Goal: Task Accomplishment & Management: Manage account settings

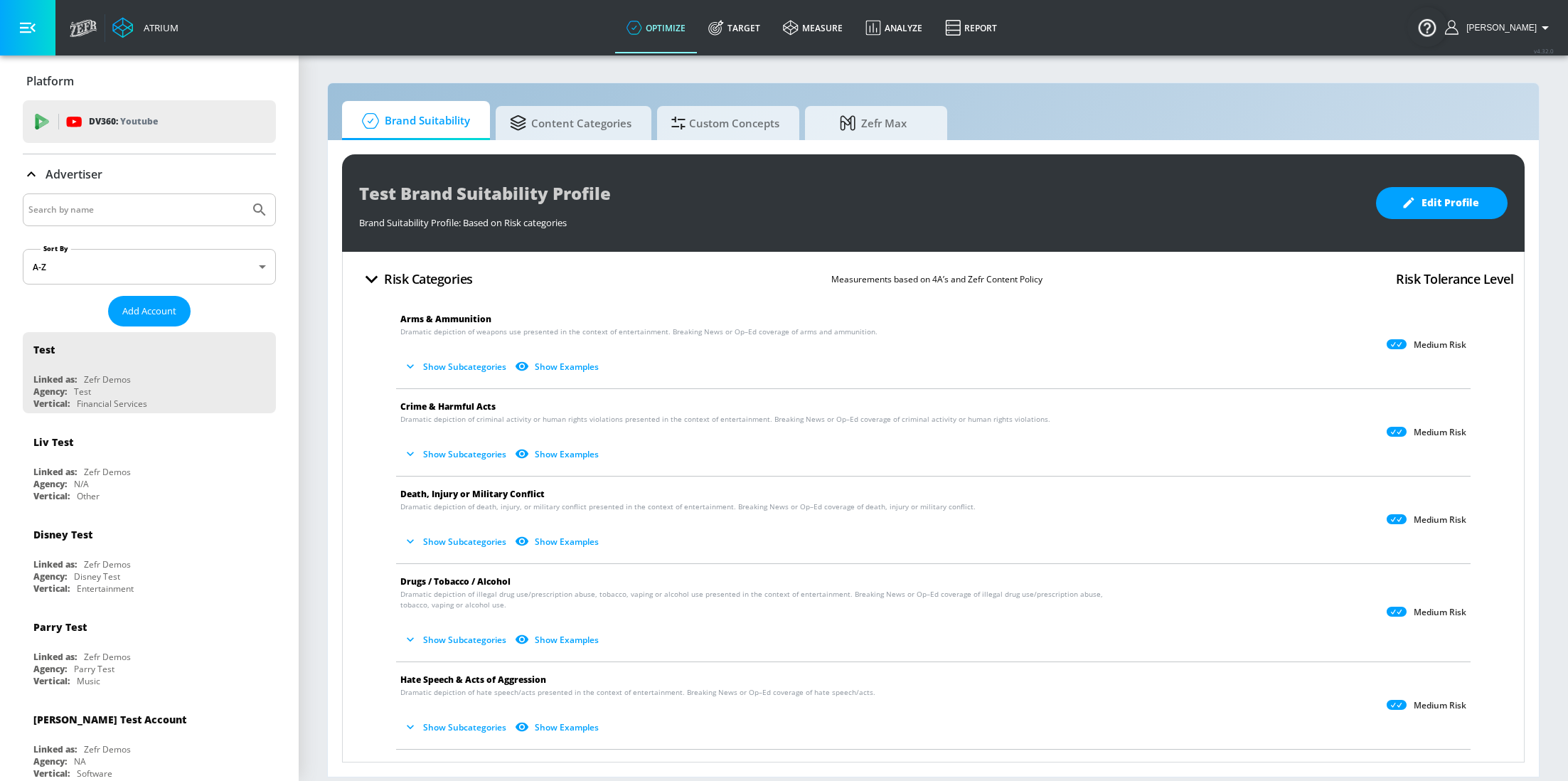
click at [145, 212] on input "Search by name" at bounding box center [137, 209] width 216 height 19
type input "UNIQA"
click at [244, 194] on button "Submit Search" at bounding box center [259, 209] width 31 height 31
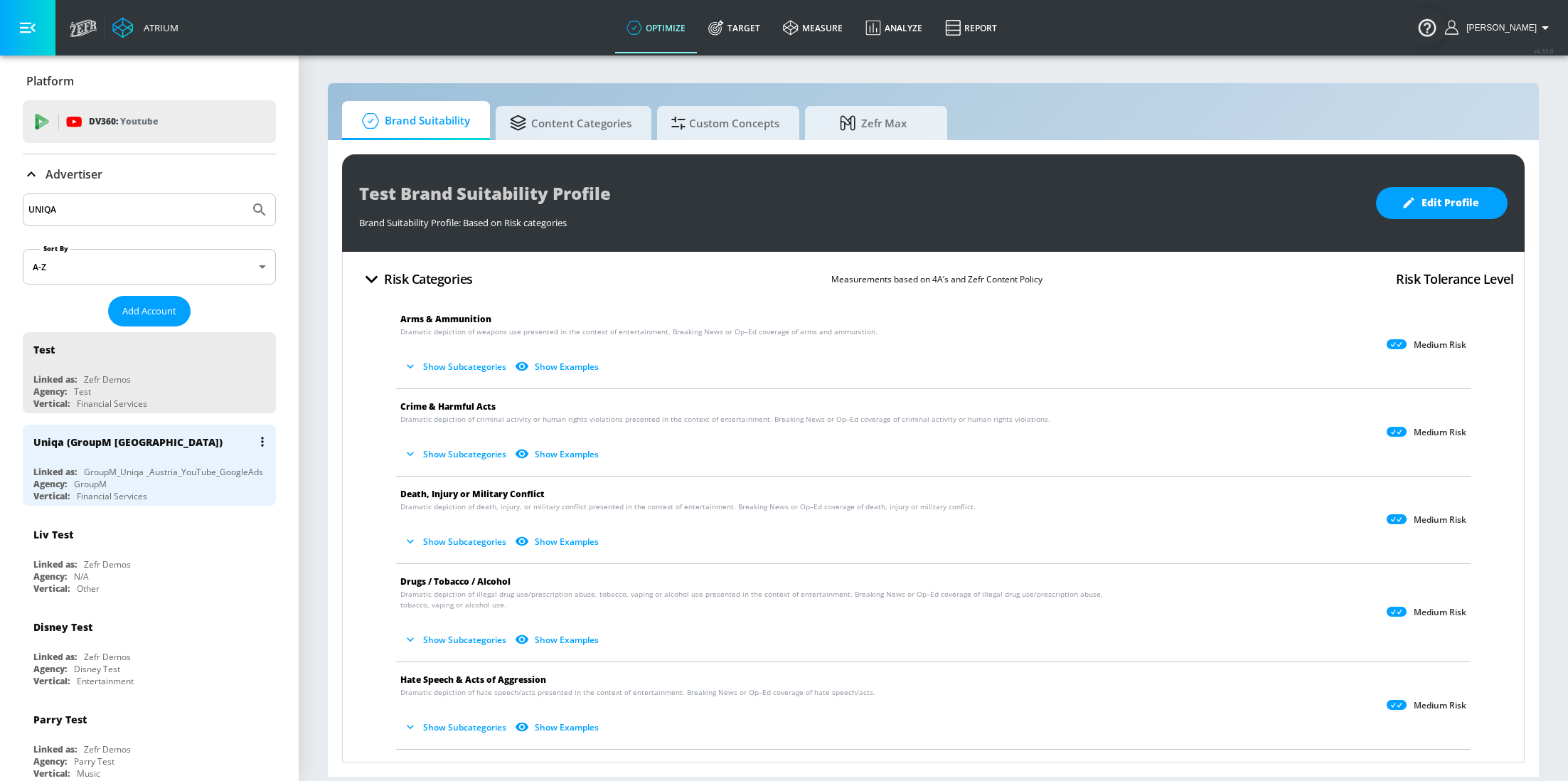
click at [181, 472] on div "GroupM_Uniqa _Austria_YouTube_GoogleAds" at bounding box center [173, 471] width 179 height 12
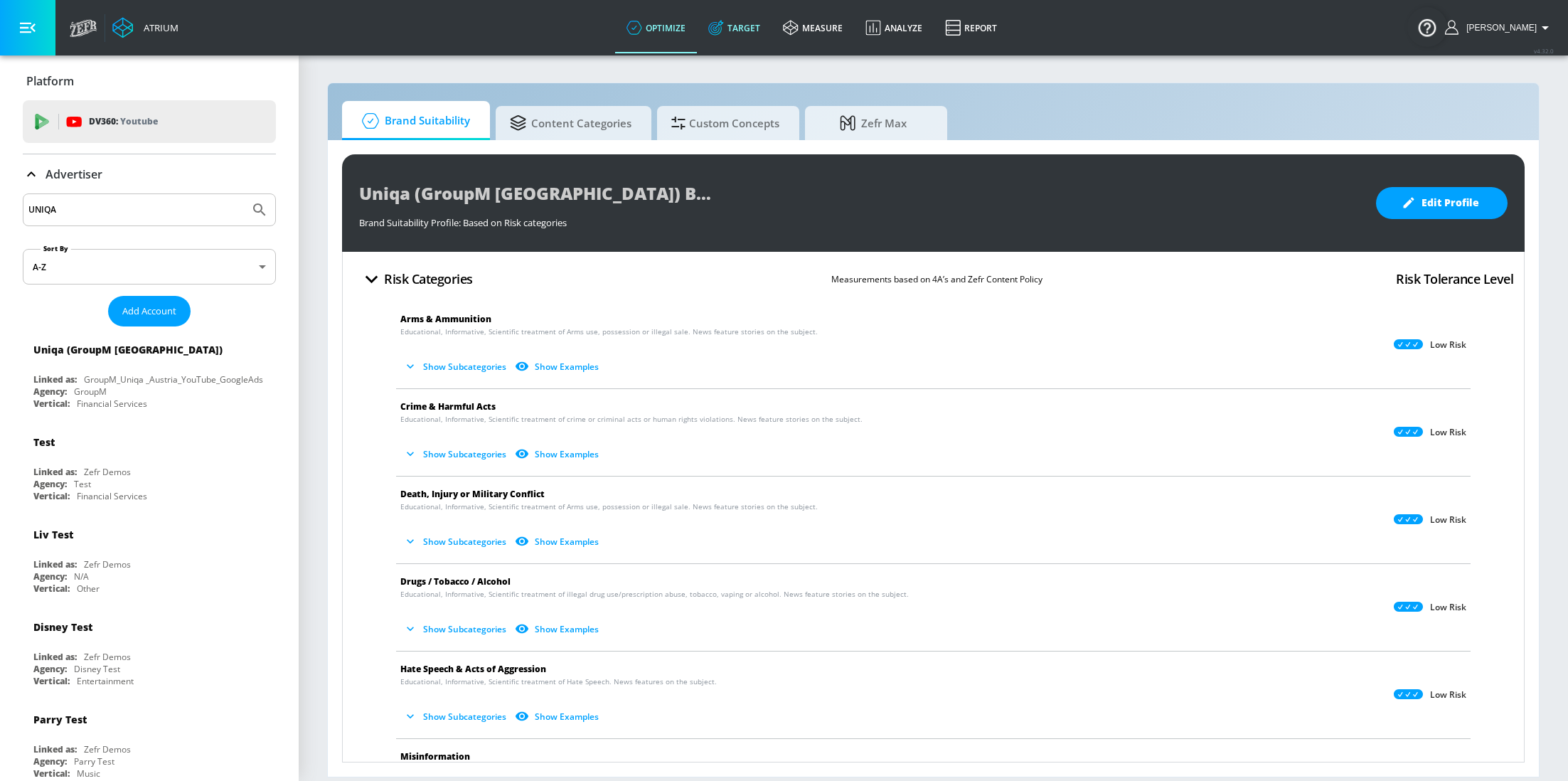
click at [752, 25] on link "Target" at bounding box center [734, 27] width 75 height 51
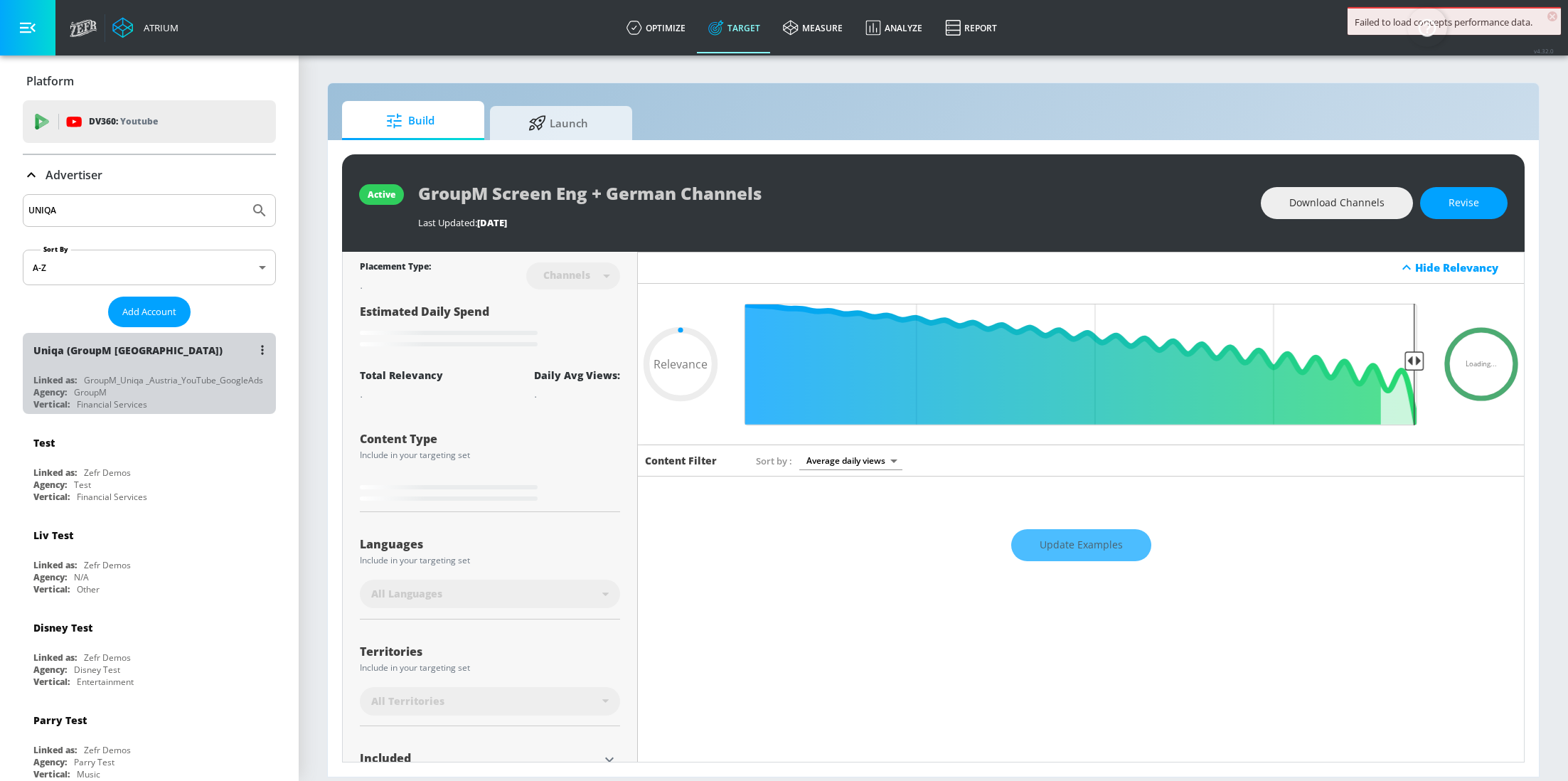
click at [151, 377] on div "GroupM_Uniqa _Austria_YouTube_GoogleAds" at bounding box center [173, 379] width 179 height 12
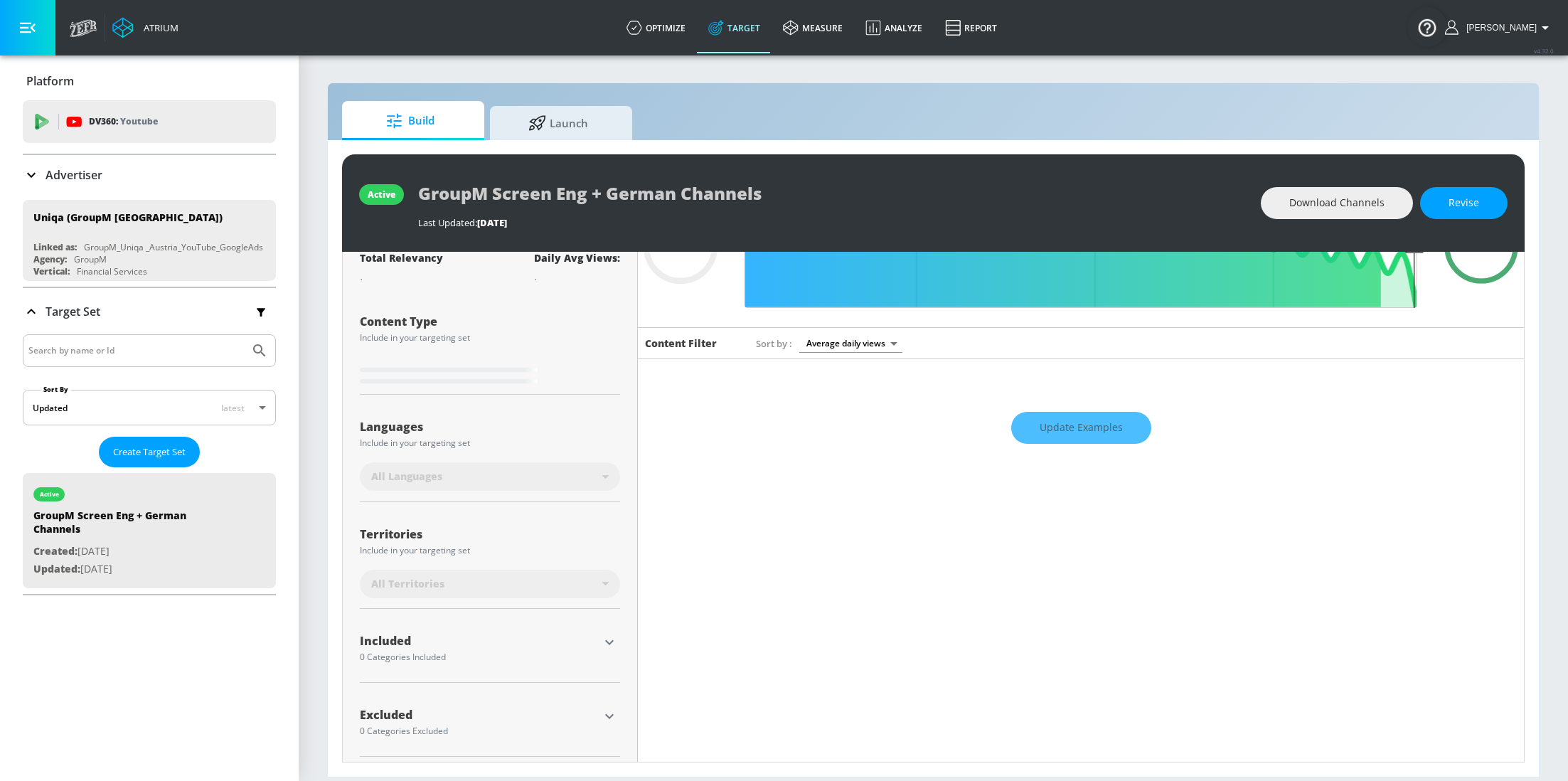
scroll to position [122, 0]
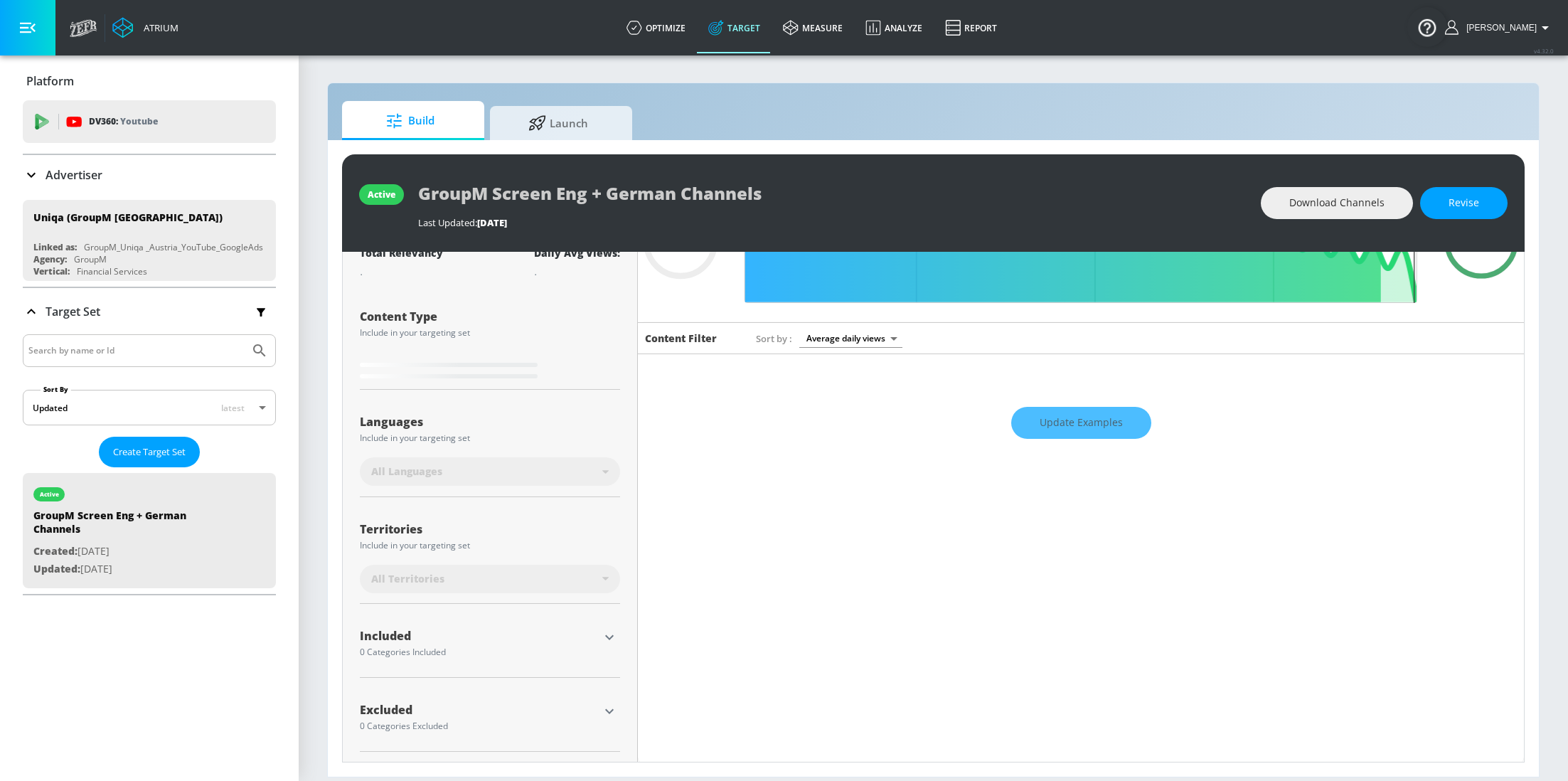
click at [1041, 422] on div "Update Examples" at bounding box center [1081, 422] width 886 height 49
type input "0.6"
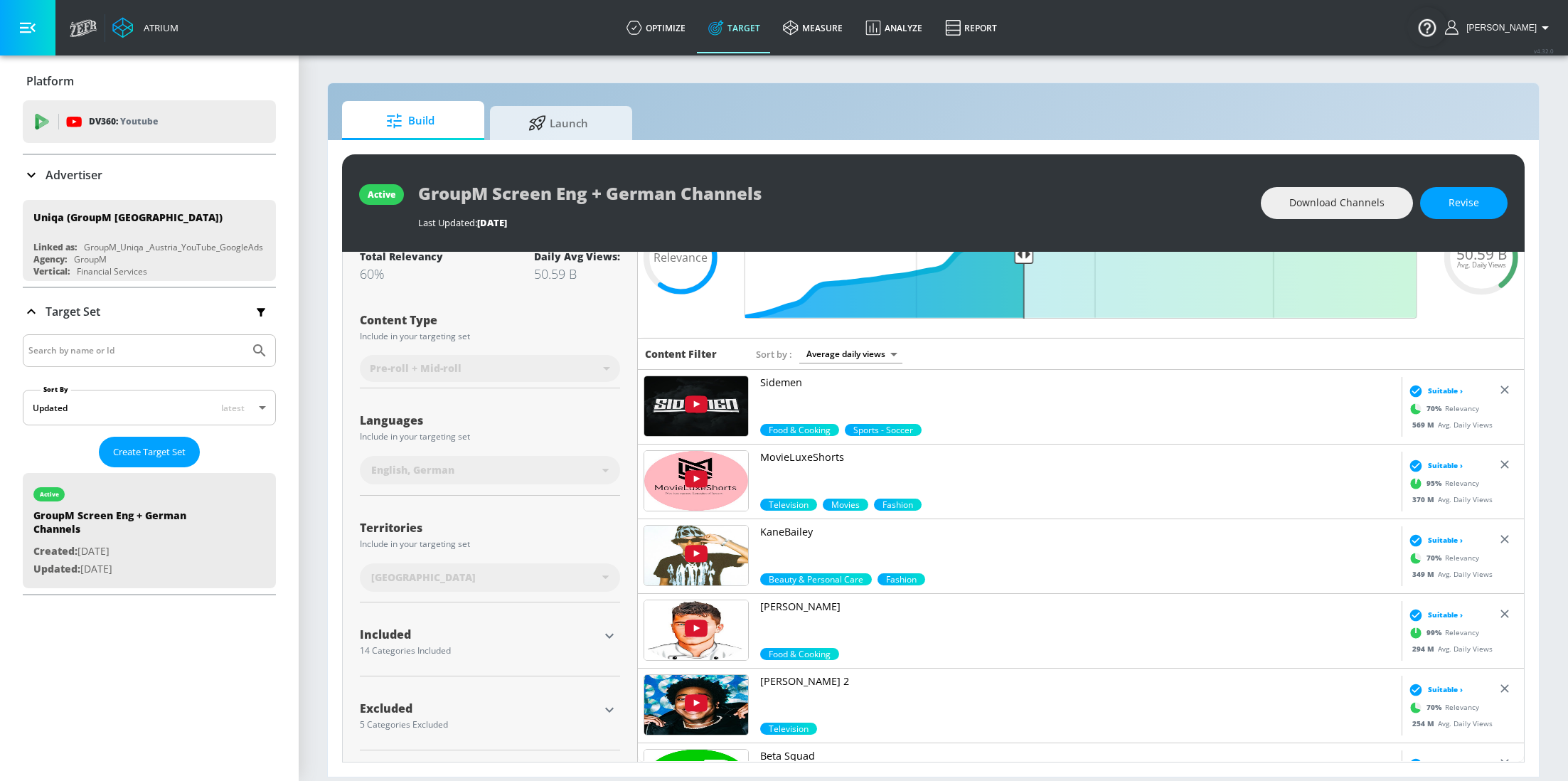
scroll to position [106, 0]
click at [611, 642] on icon "button" at bounding box center [609, 636] width 17 height 17
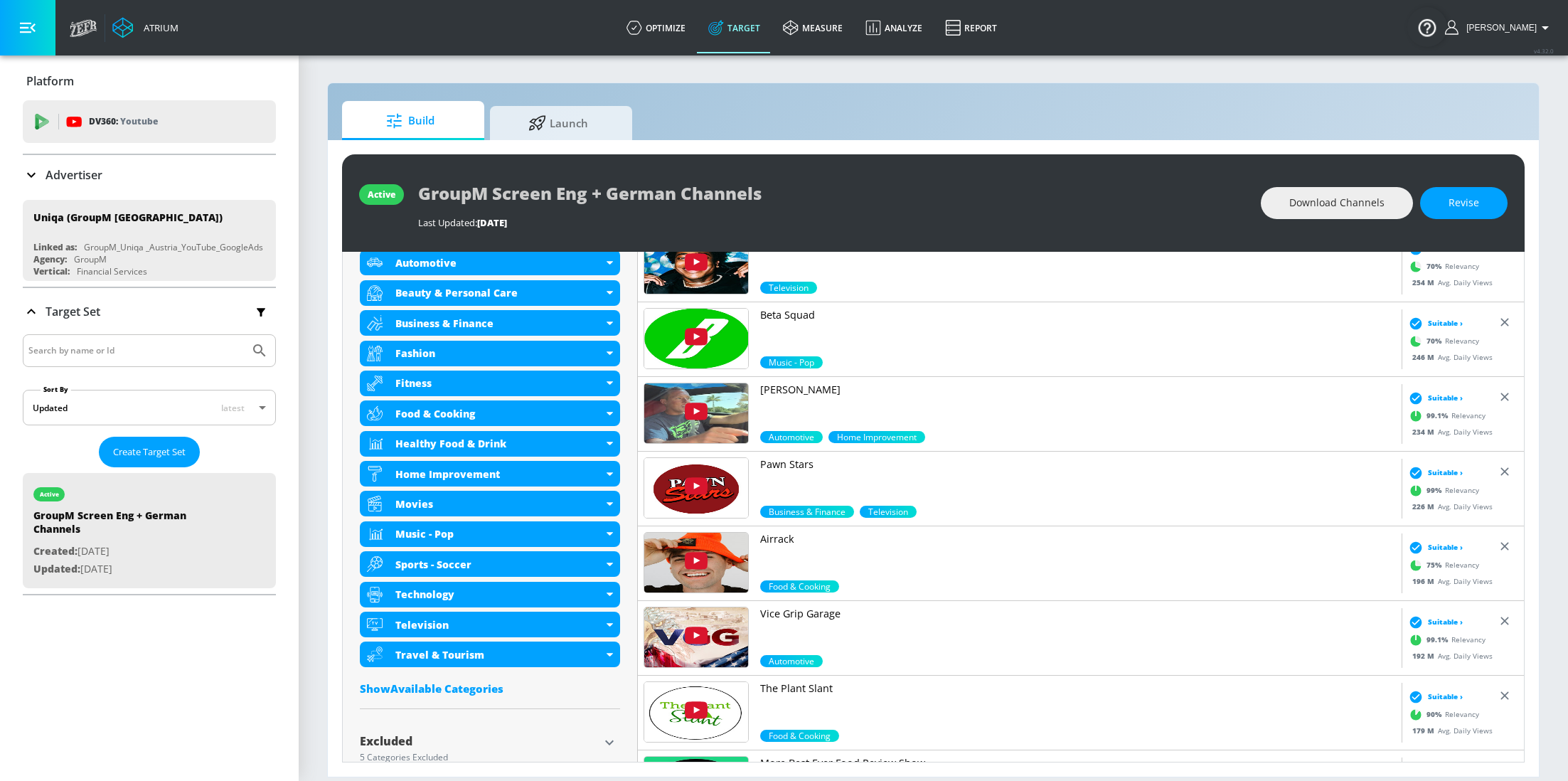
scroll to position [581, 0]
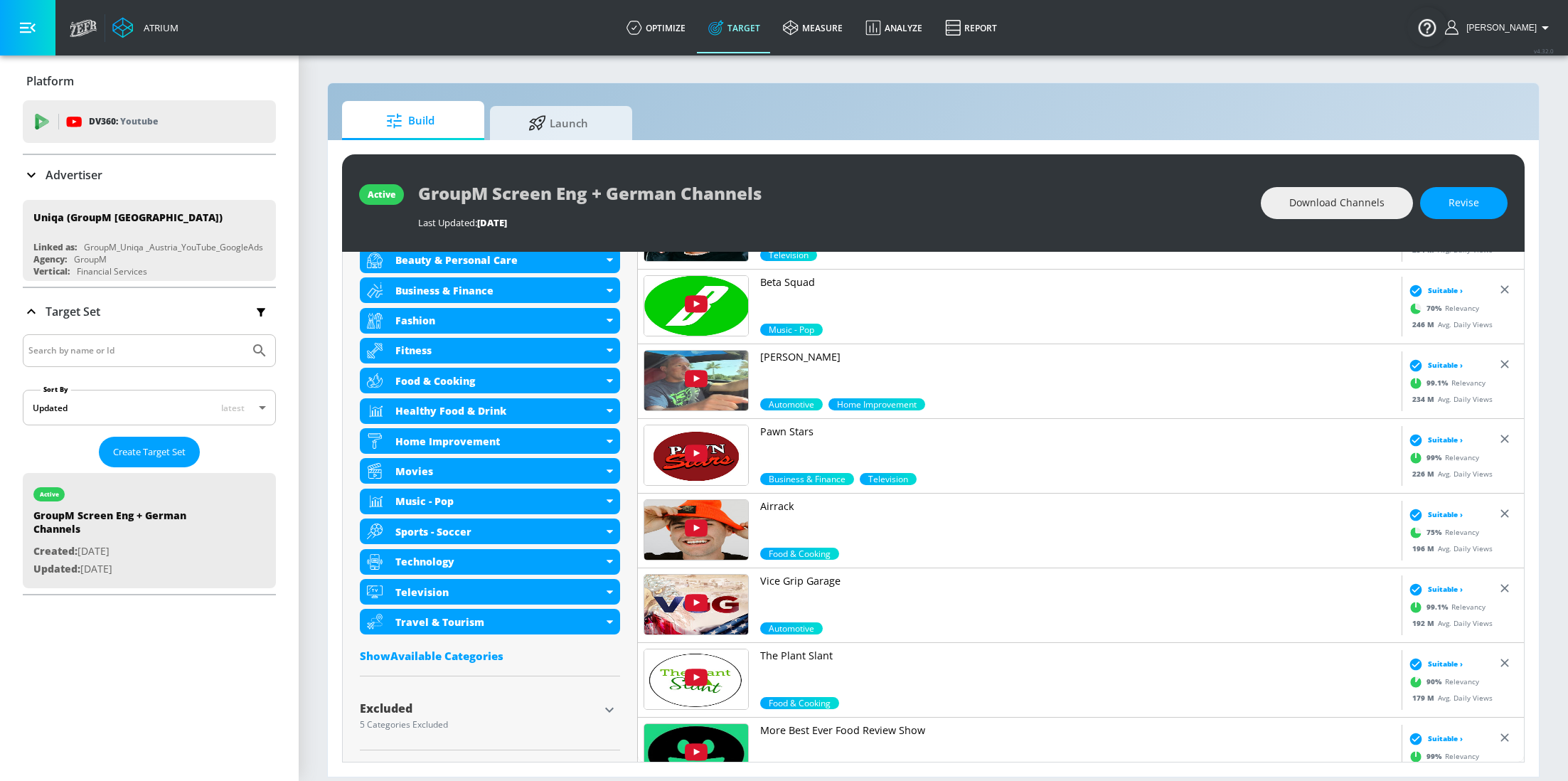
click at [496, 657] on div "Show Available Categories" at bounding box center [490, 656] width 261 height 14
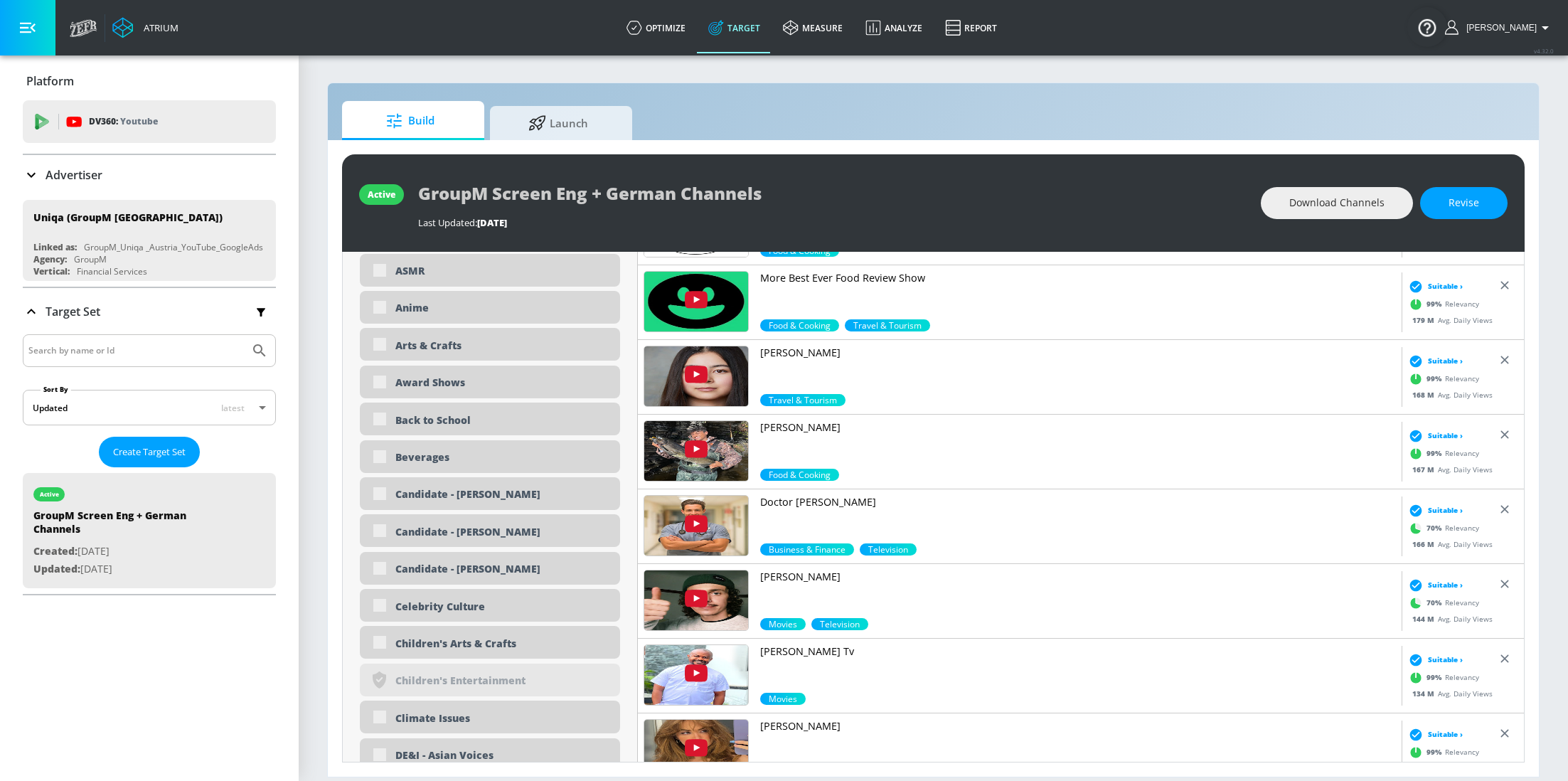
scroll to position [1255, 0]
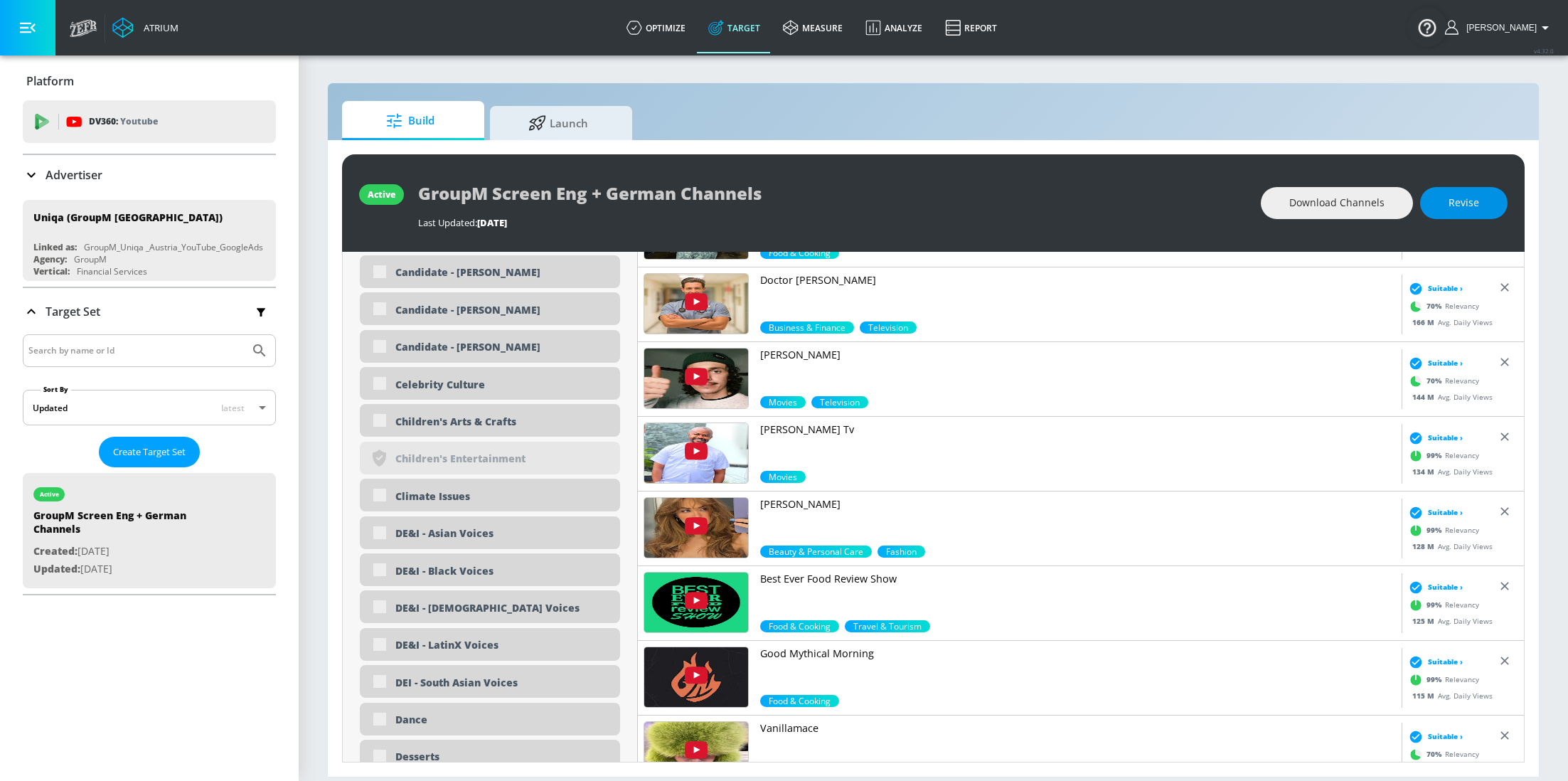
click at [1470, 203] on span "Revise" at bounding box center [1464, 203] width 31 height 18
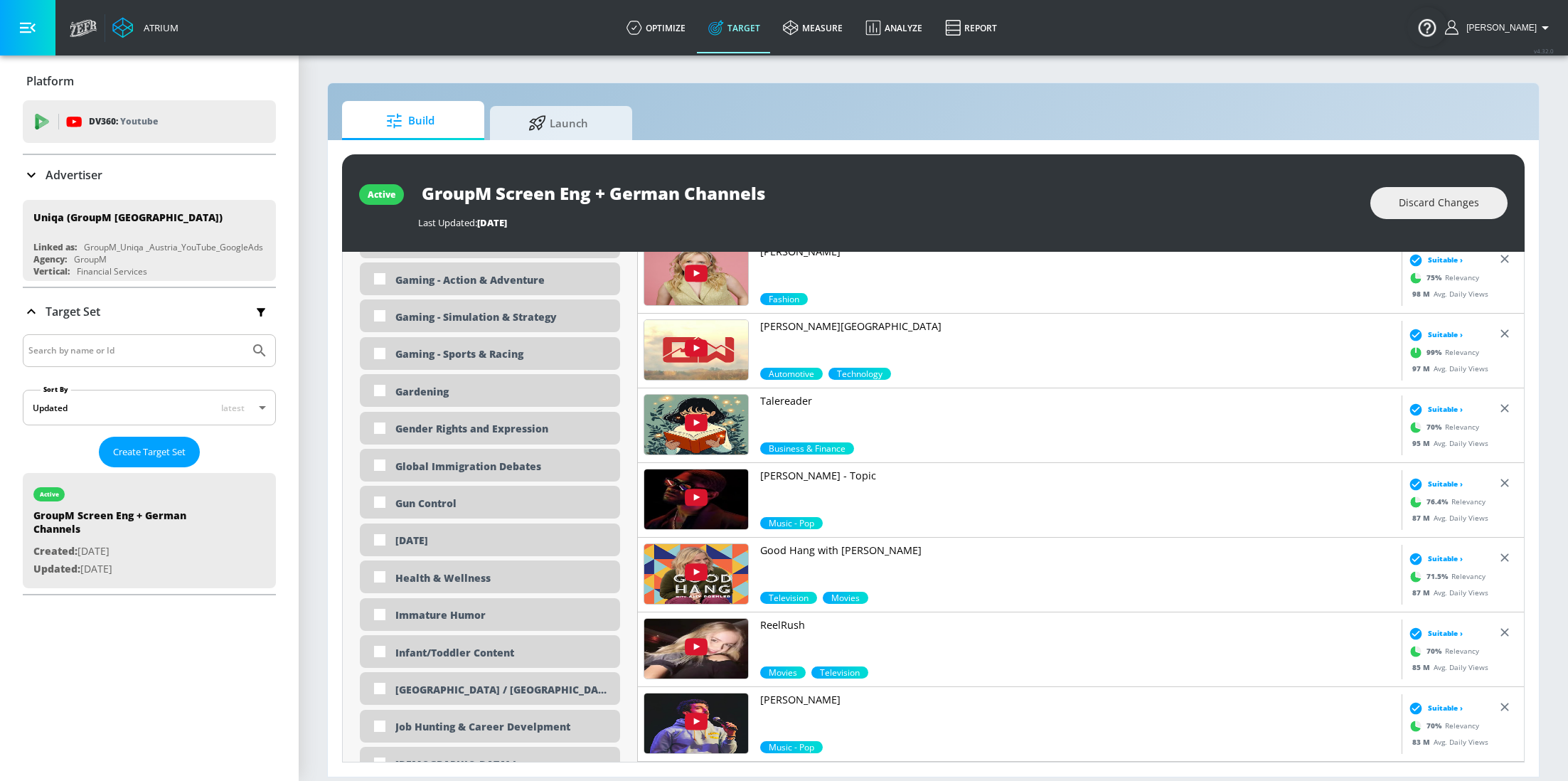
scroll to position [2034, 0]
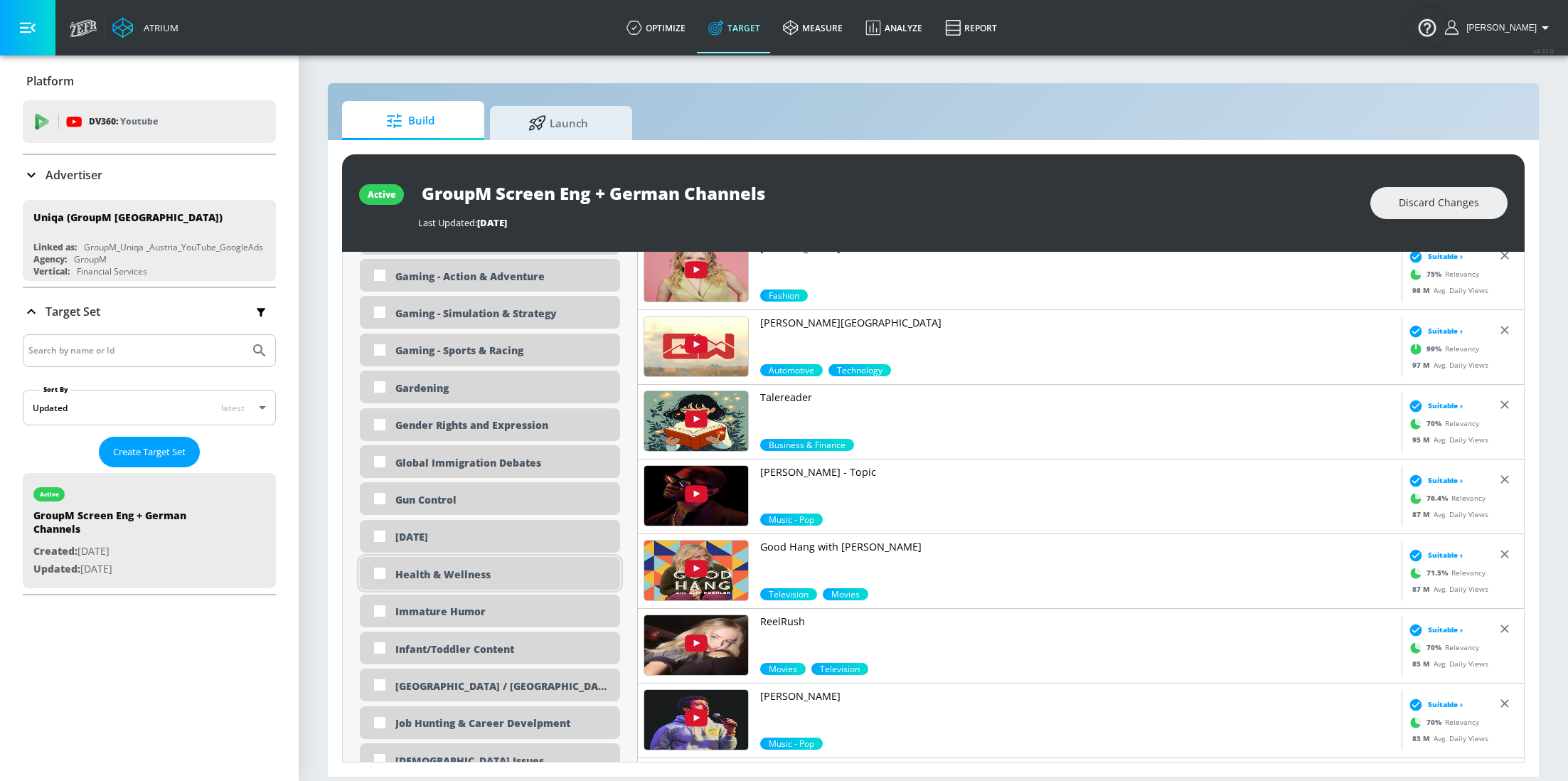
click at [384, 572] on input "checkbox" at bounding box center [379, 573] width 25 height 25
checkbox input "true"
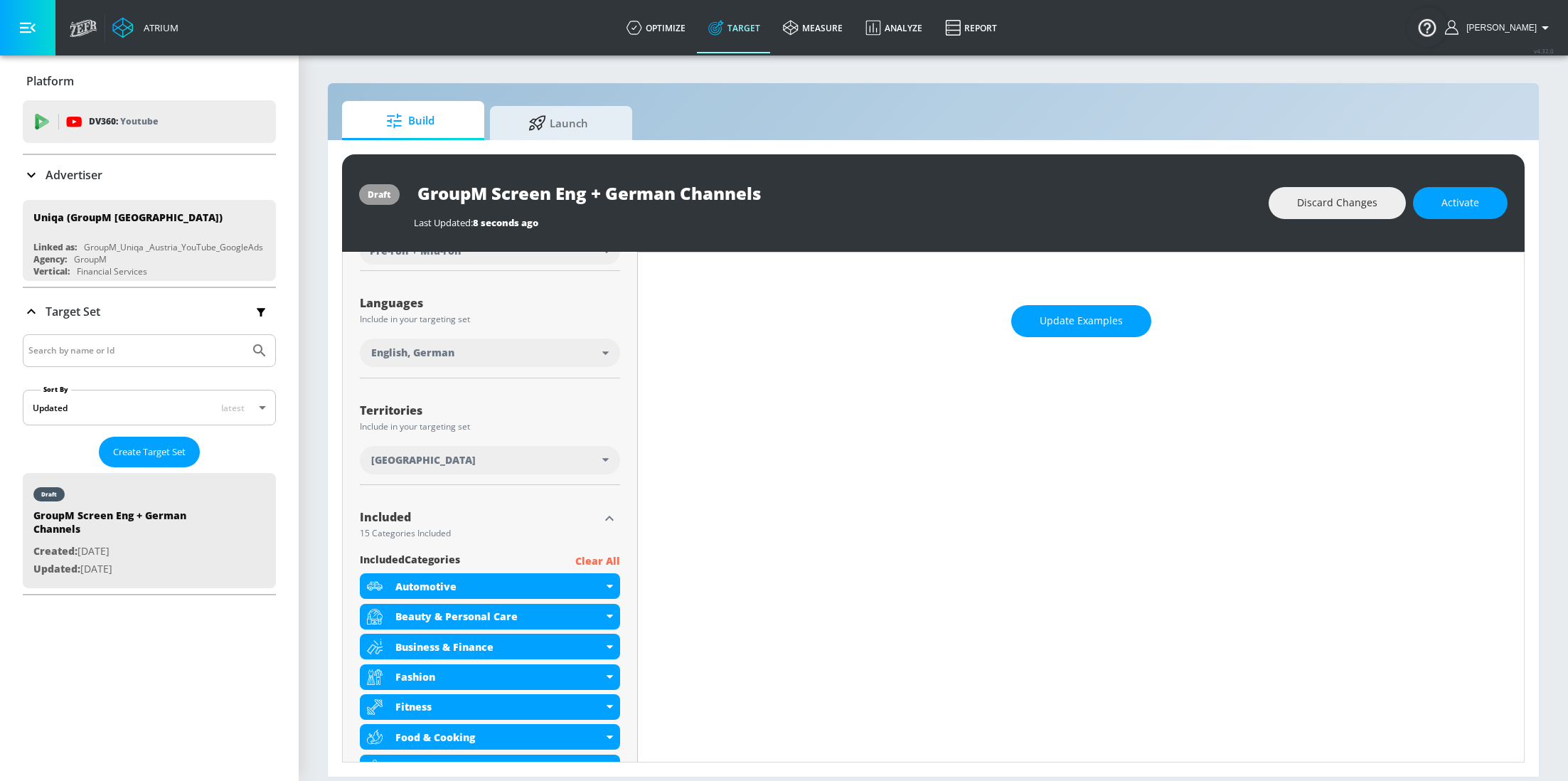
scroll to position [0, 0]
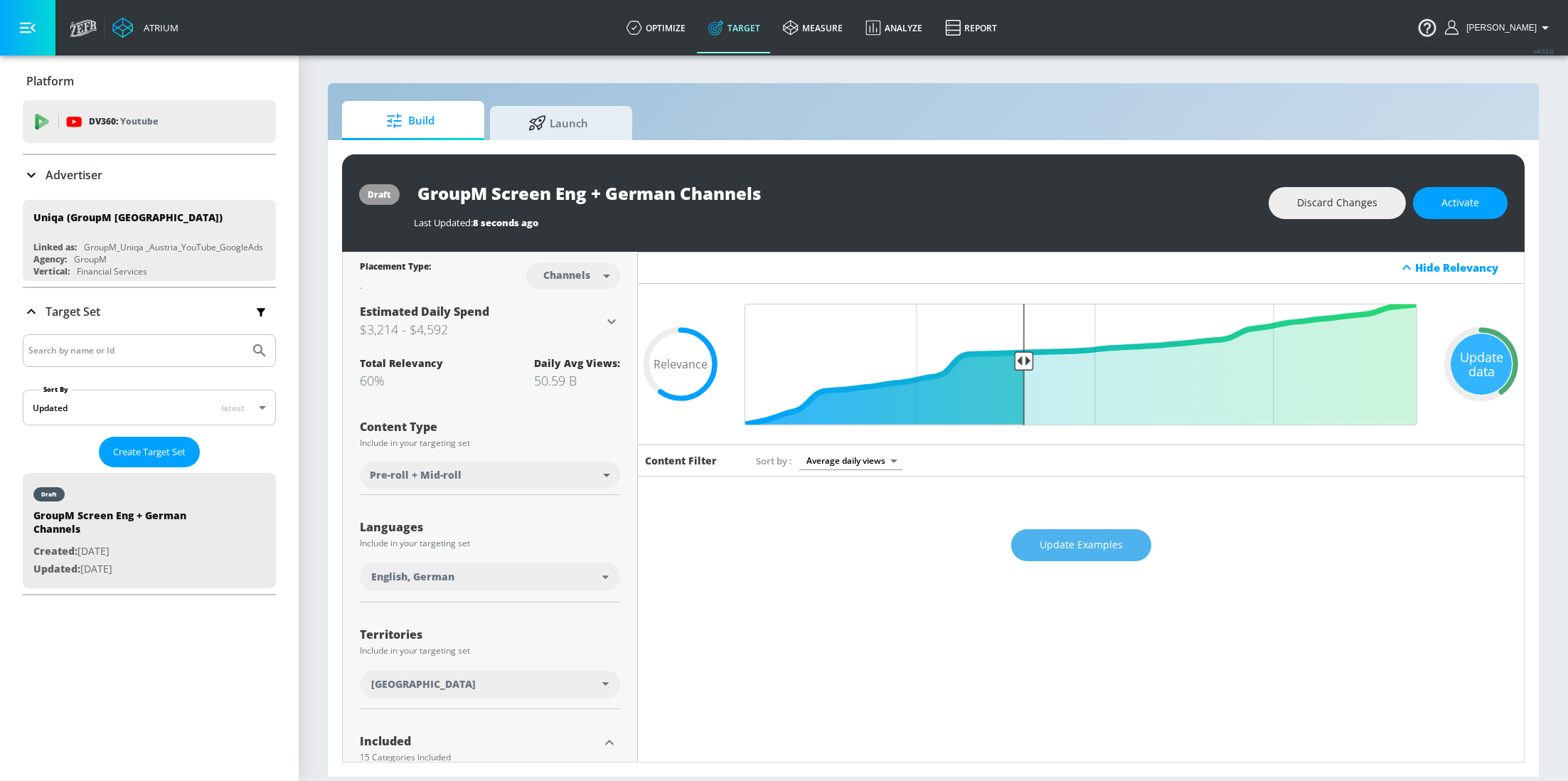
click at [1058, 540] on span "Update Examples" at bounding box center [1081, 546] width 84 height 18
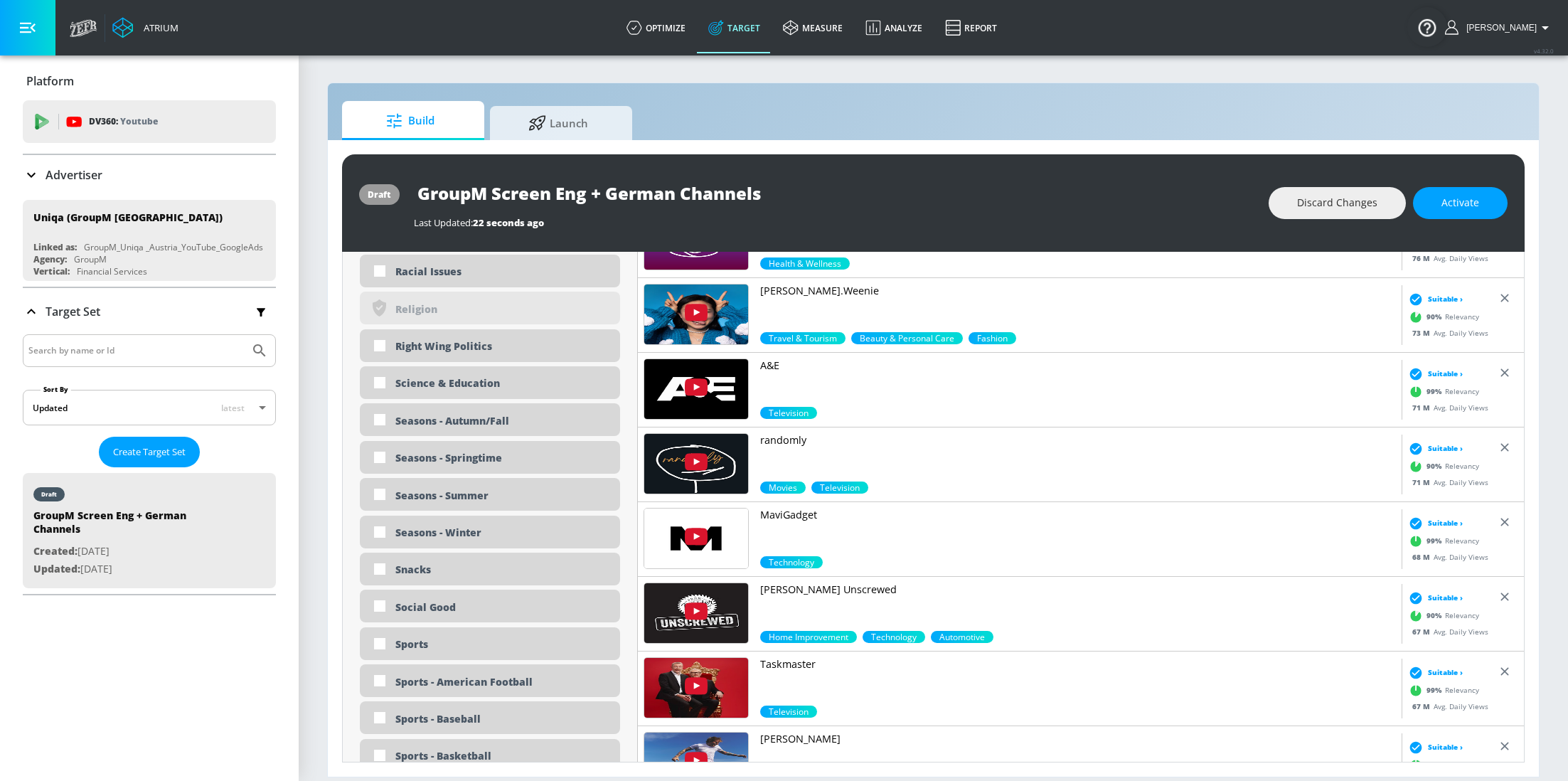
scroll to position [3430, 0]
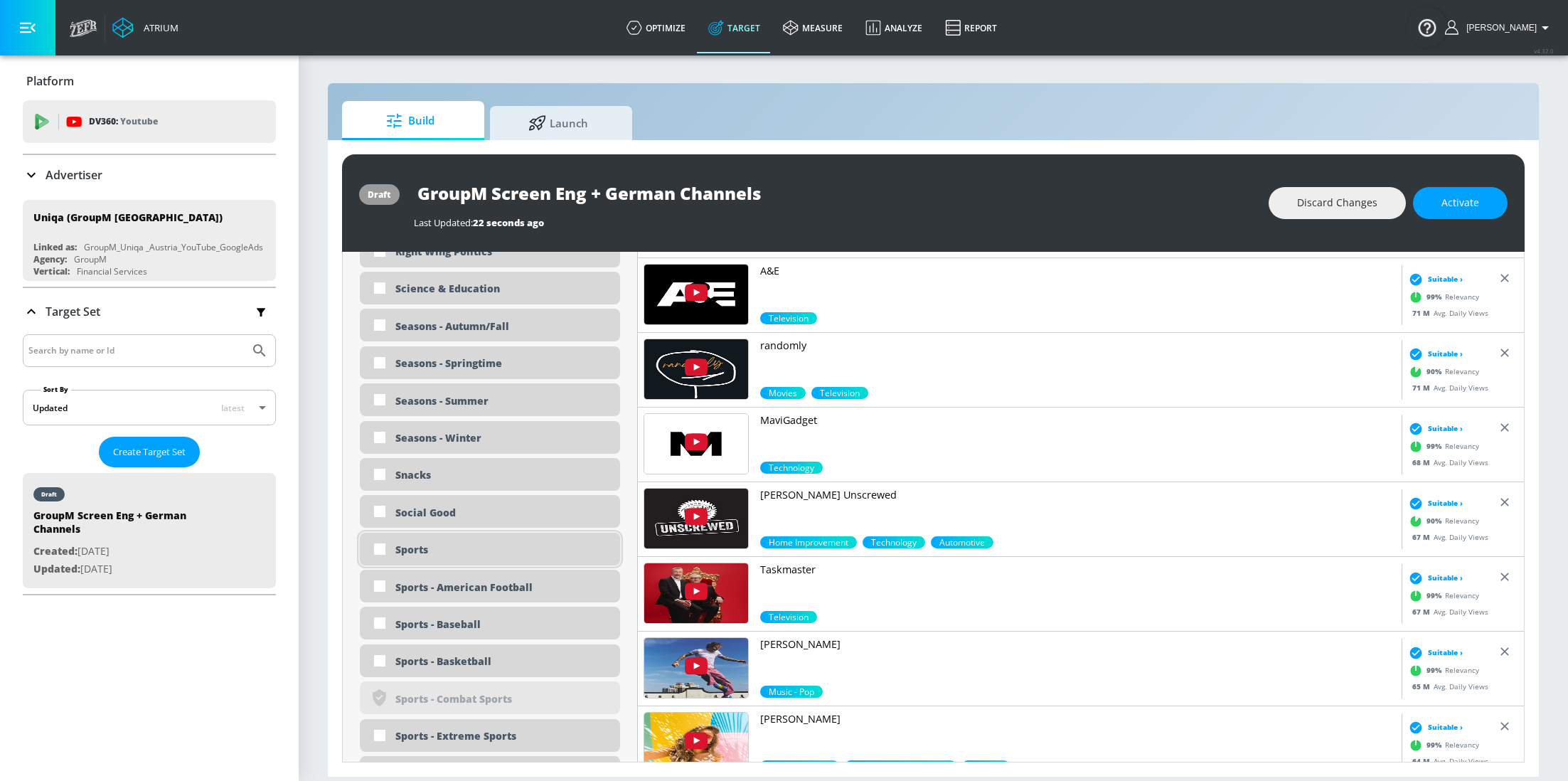
click at [394, 550] on div "Sports" at bounding box center [490, 549] width 261 height 32
checkbox input "true"
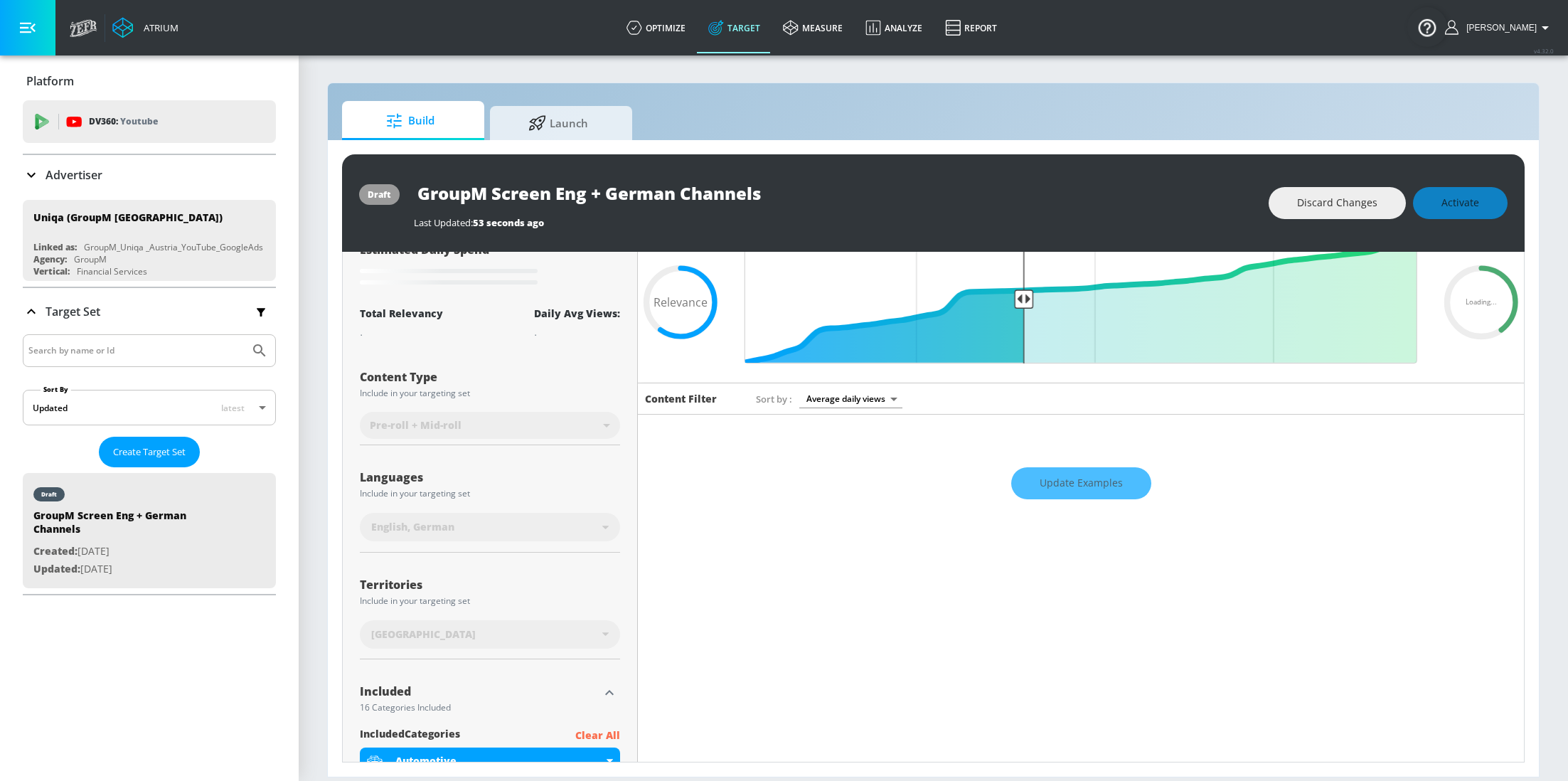
scroll to position [0, 0]
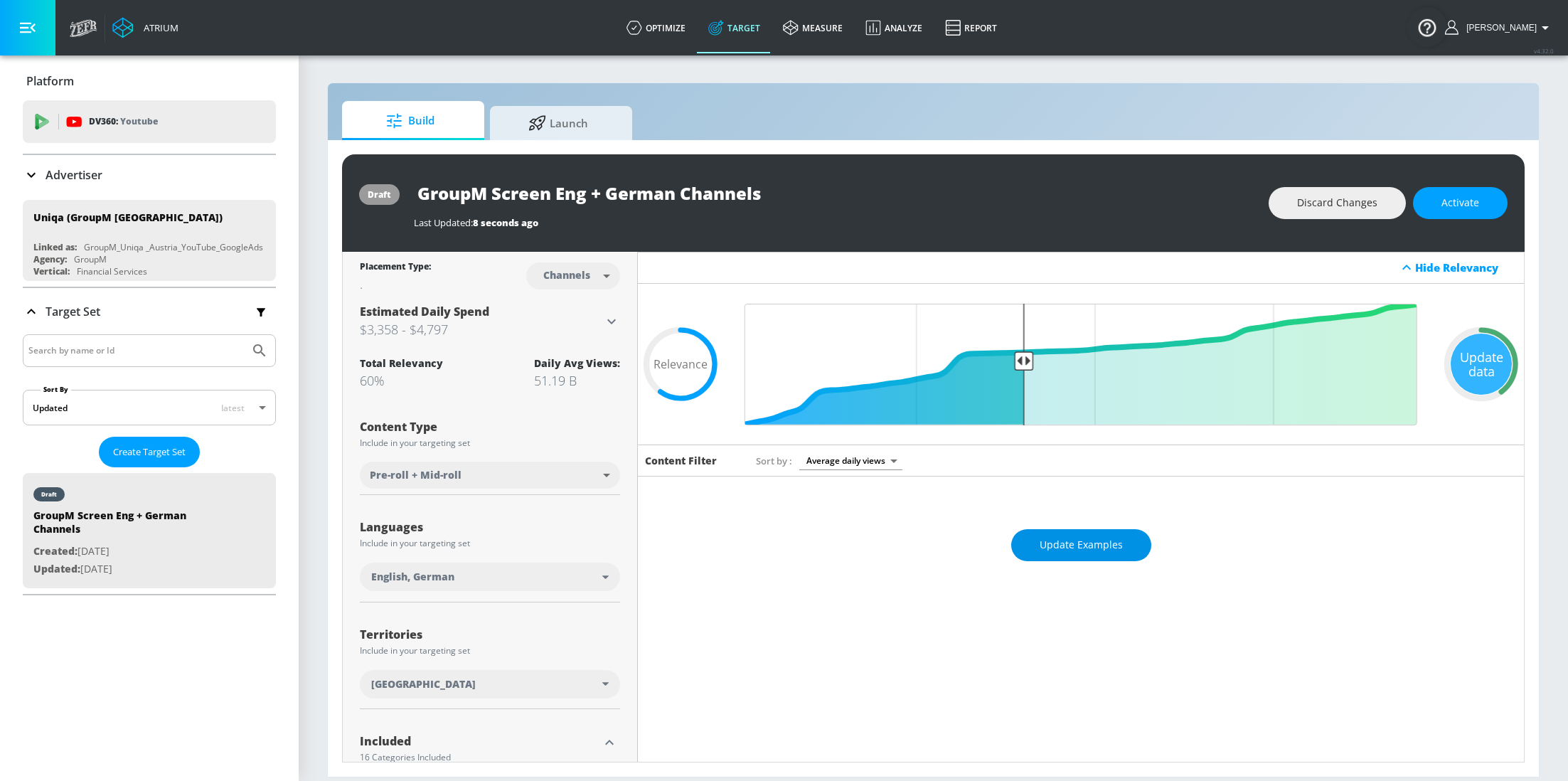
click at [1106, 532] on button "Update Examples" at bounding box center [1081, 546] width 140 height 32
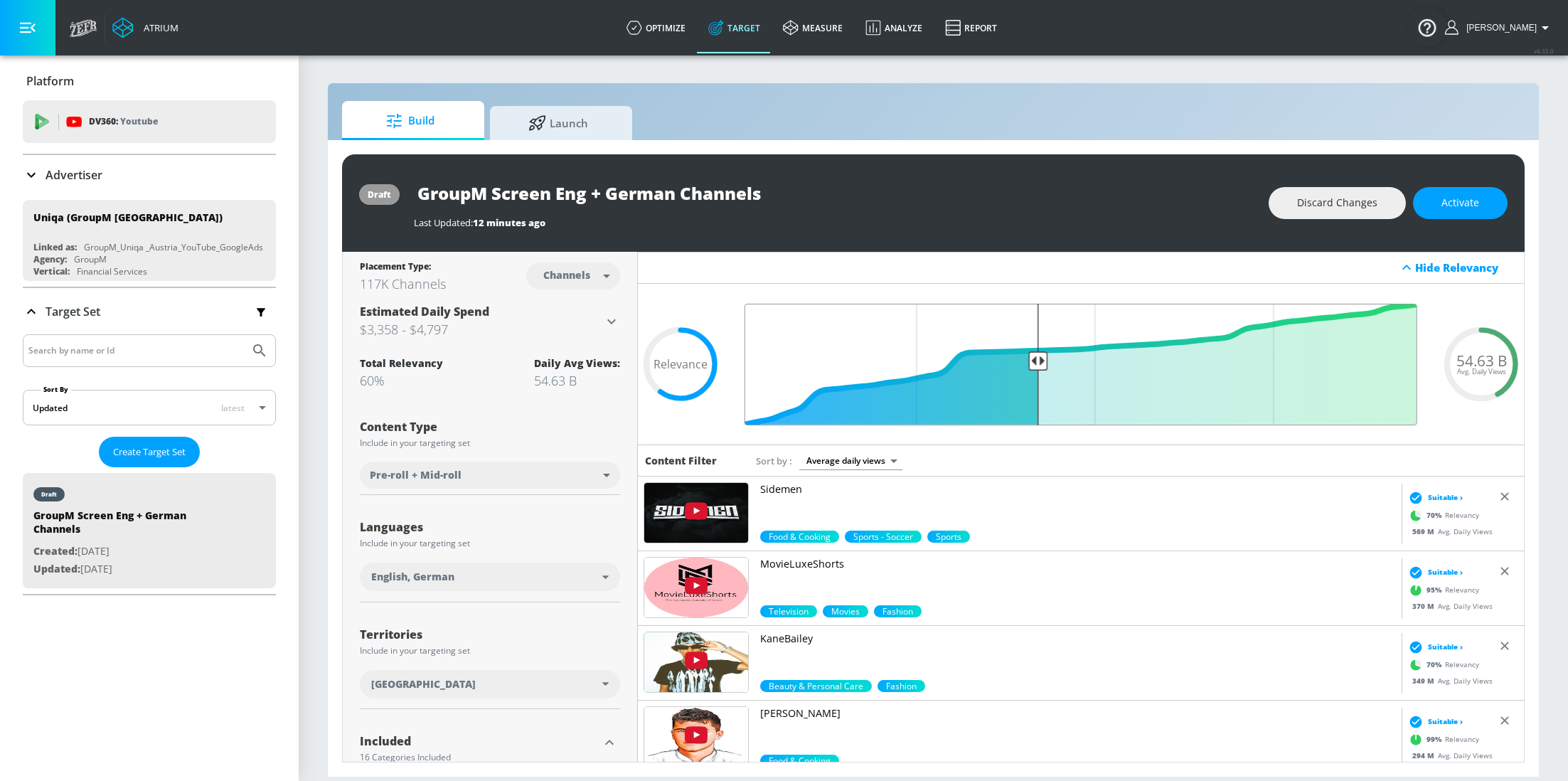
drag, startPoint x: 1026, startPoint y: 359, endPoint x: 1040, endPoint y: 360, distance: 14.0
type input "0.58"
click at [1040, 360] on input "Final Threshold" at bounding box center [1081, 364] width 687 height 121
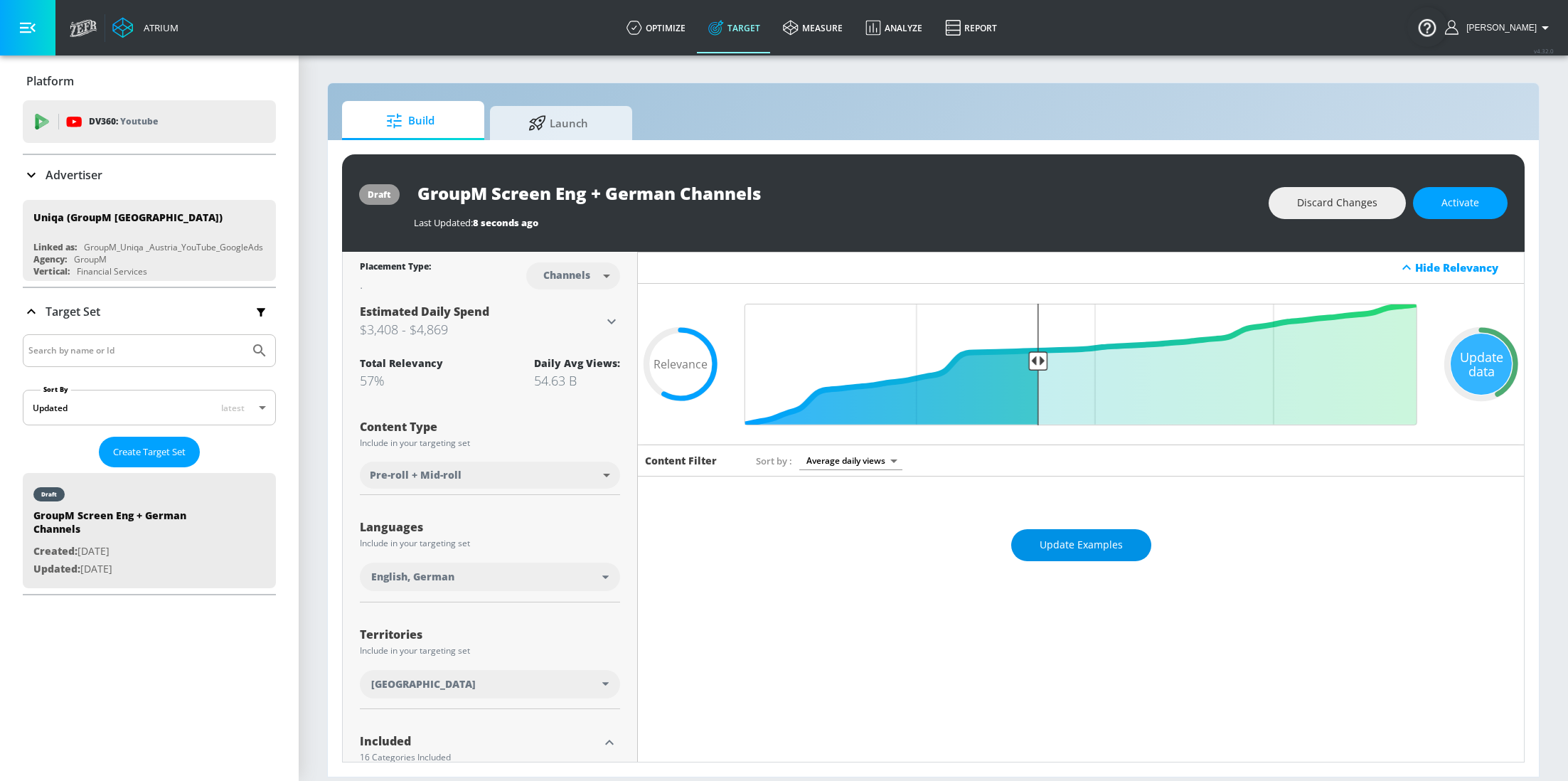
click at [1074, 546] on span "Update Examples" at bounding box center [1081, 546] width 84 height 18
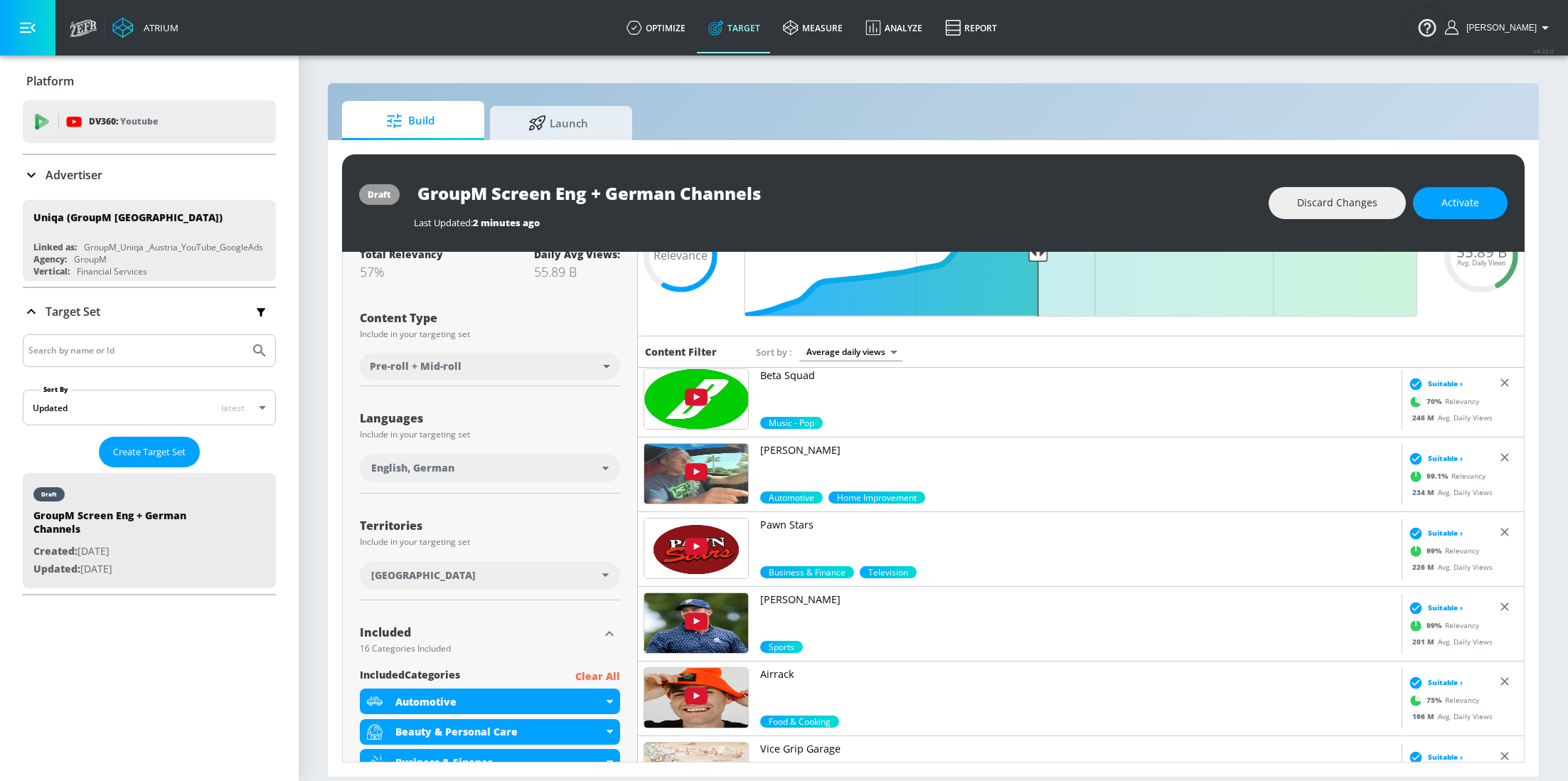
scroll to position [49, 0]
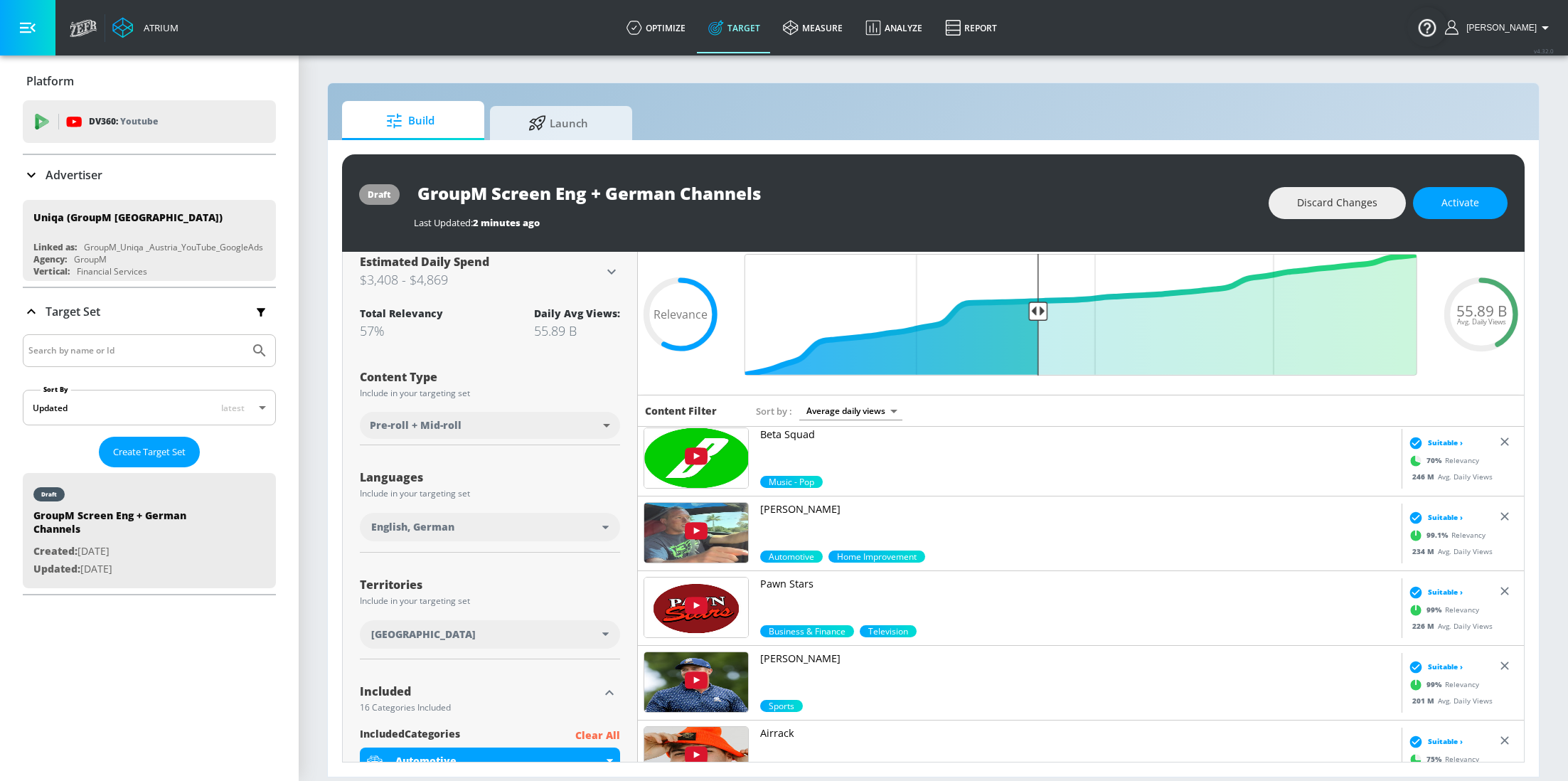
click at [99, 180] on p "Advertiser" at bounding box center [74, 174] width 57 height 15
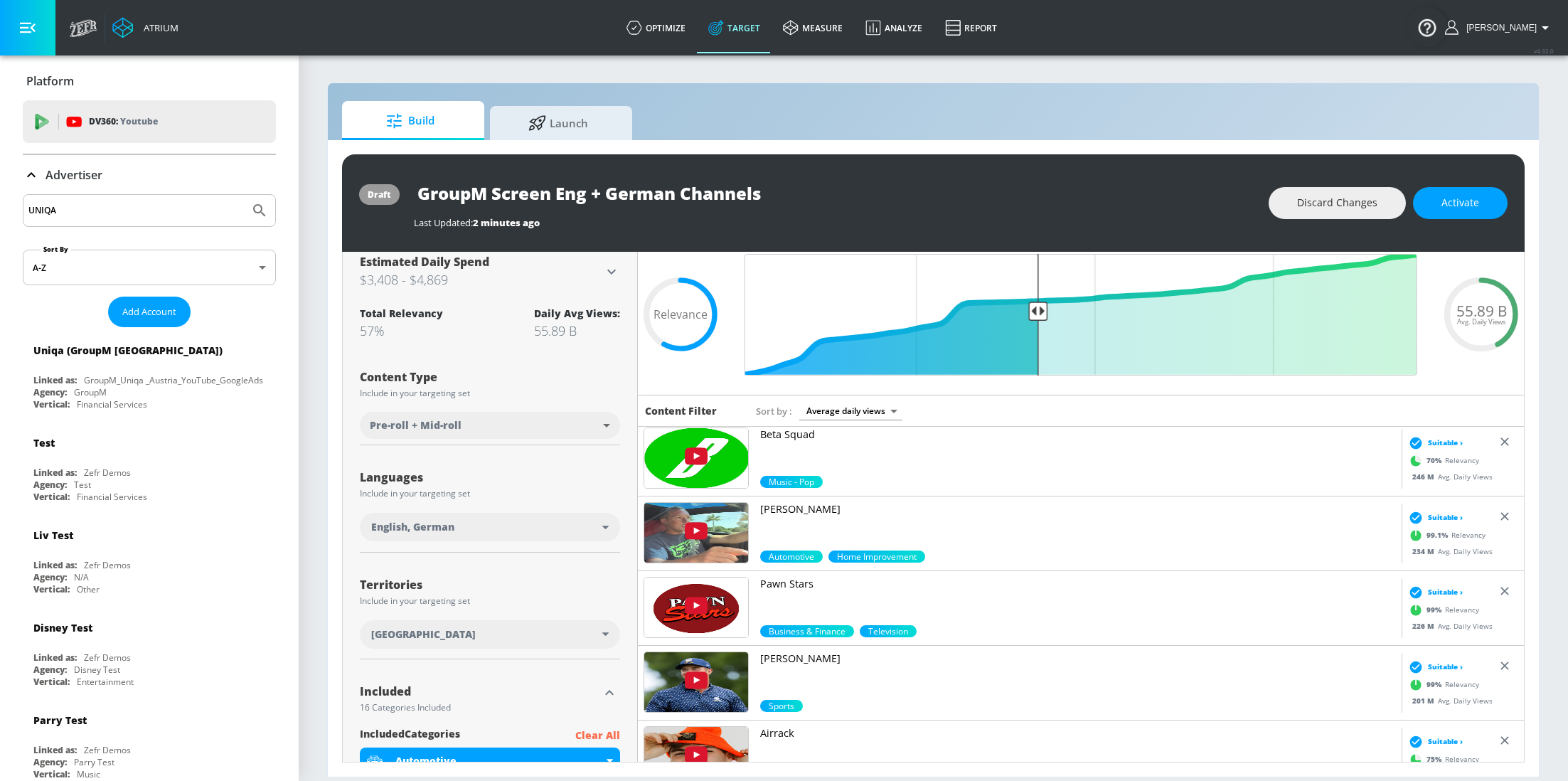
click at [104, 209] on input "UNIQA" at bounding box center [137, 210] width 216 height 19
click at [244, 195] on button "Submit Search" at bounding box center [259, 210] width 31 height 31
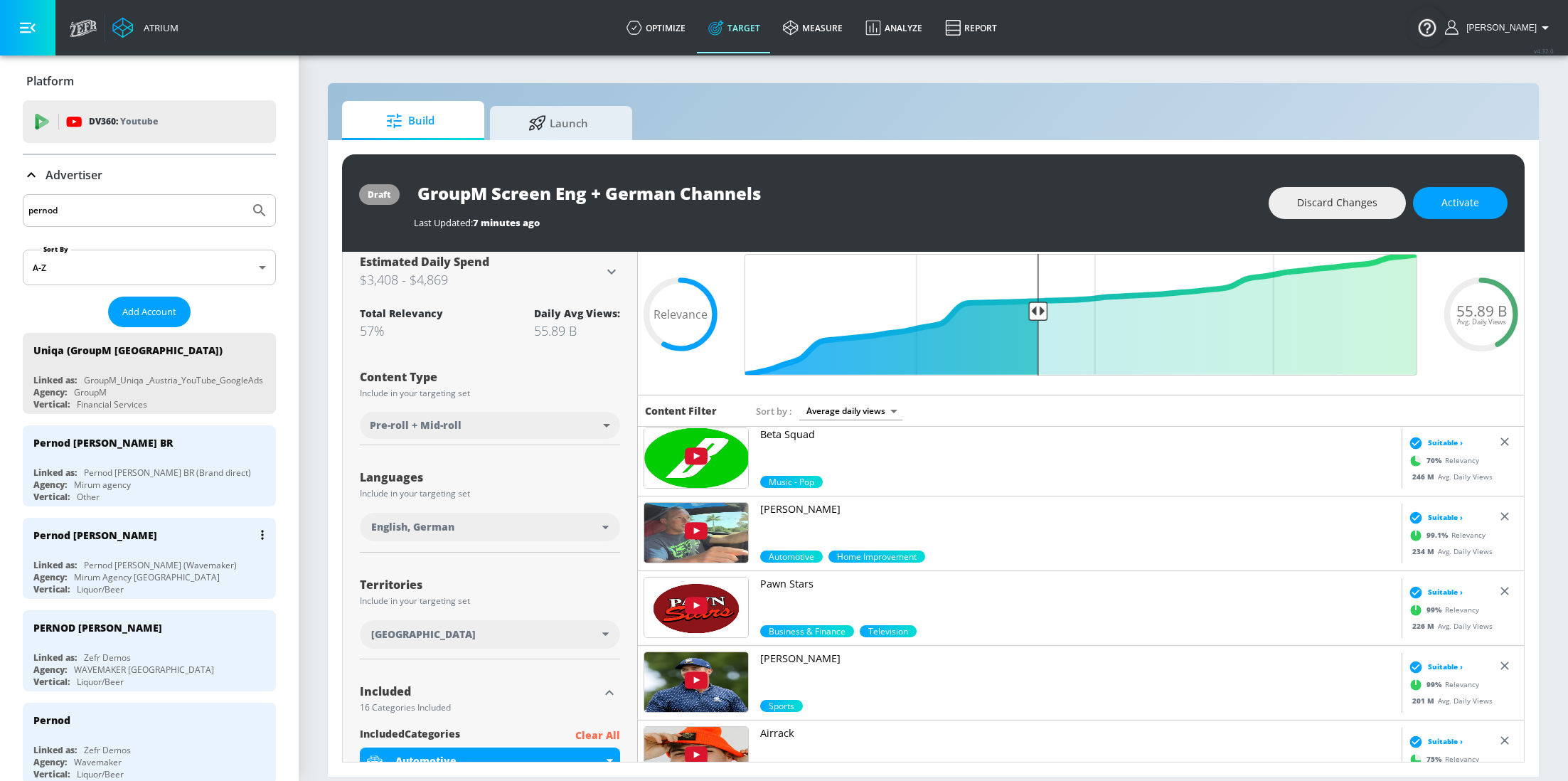
scroll to position [52, 0]
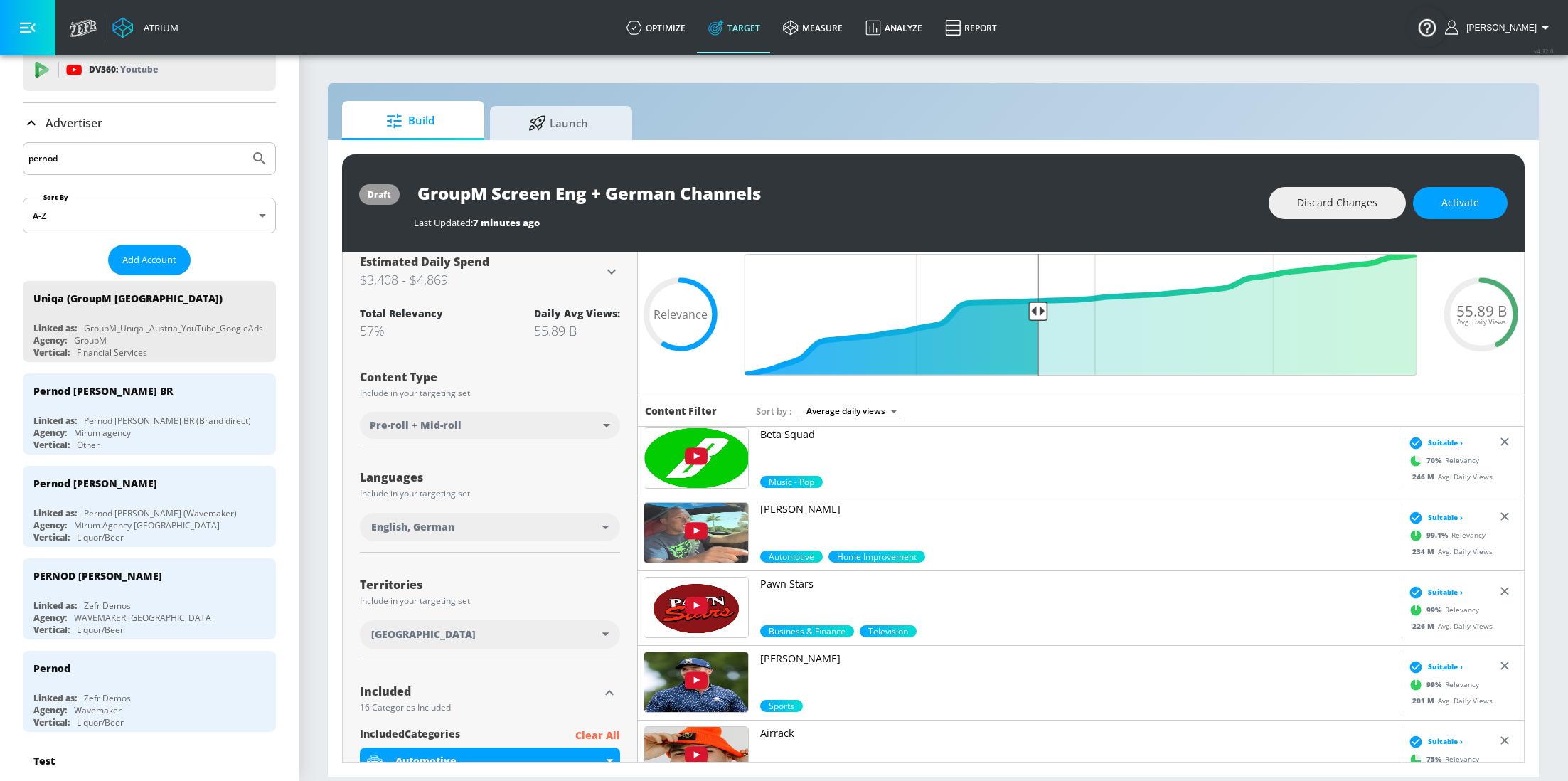
click at [120, 158] on input "pernod" at bounding box center [137, 158] width 216 height 19
type input "b"
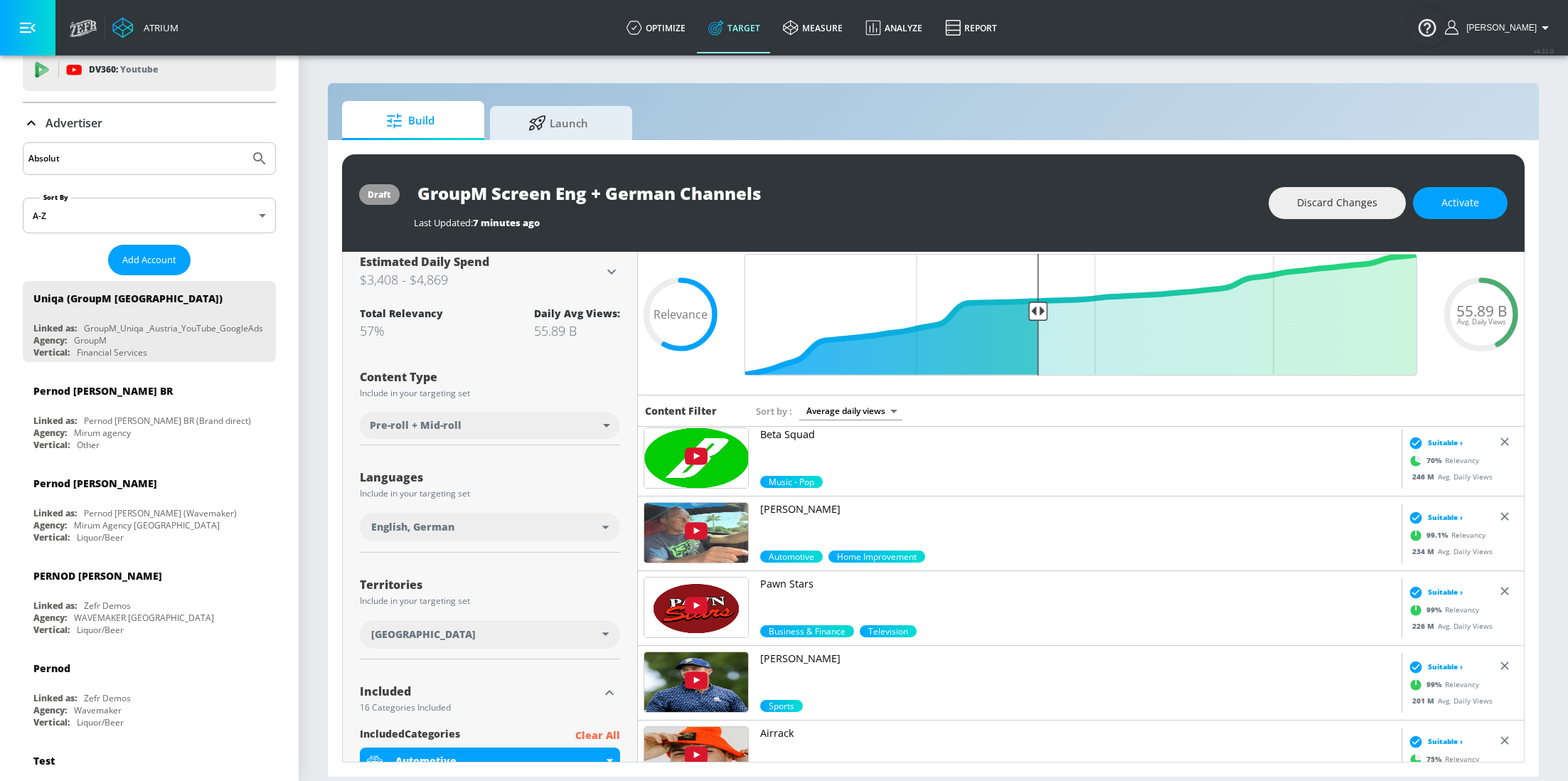
click at [244, 143] on button "Submit Search" at bounding box center [259, 158] width 31 height 31
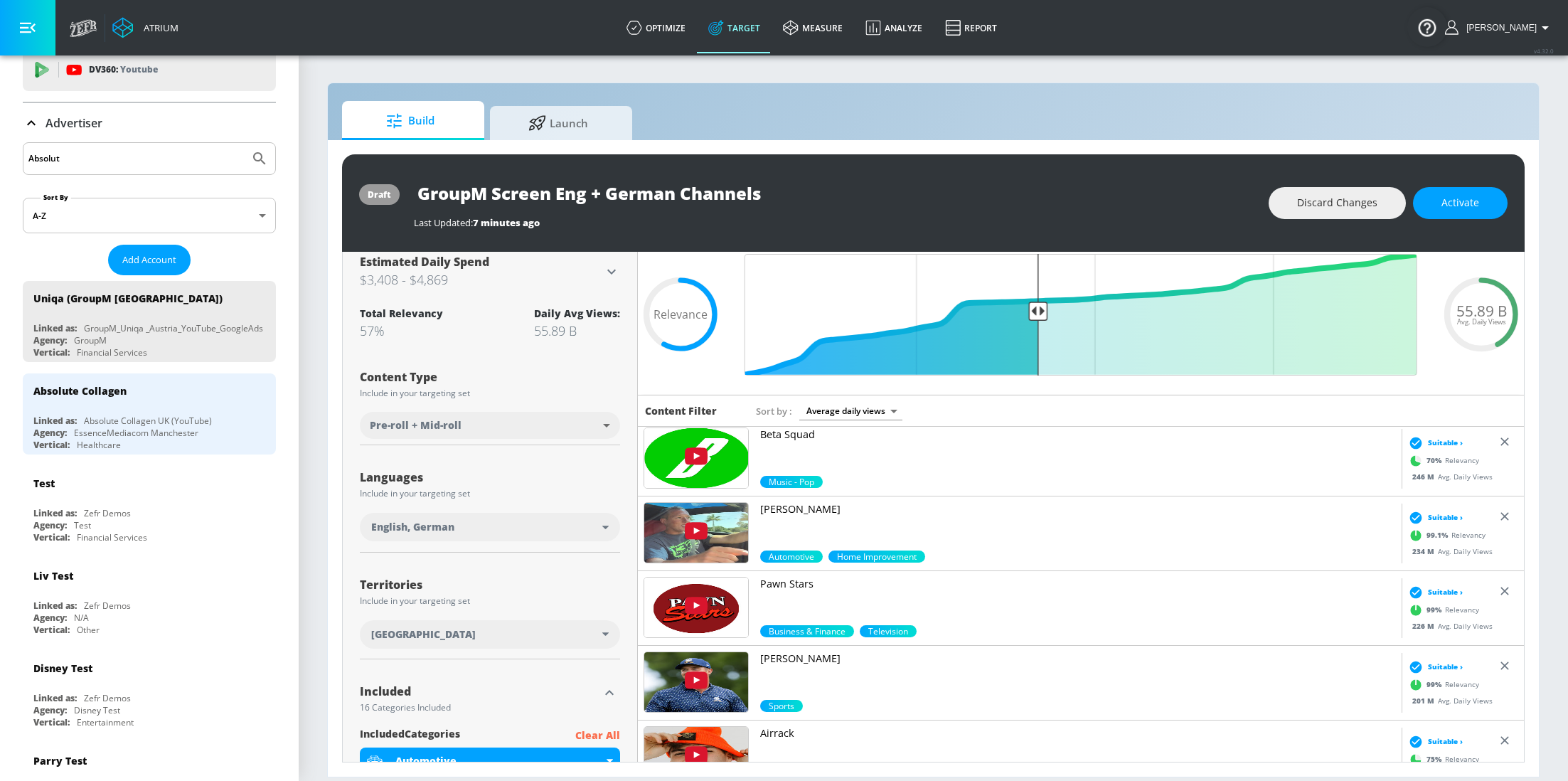
click at [93, 155] on input "Absolut" at bounding box center [137, 158] width 216 height 19
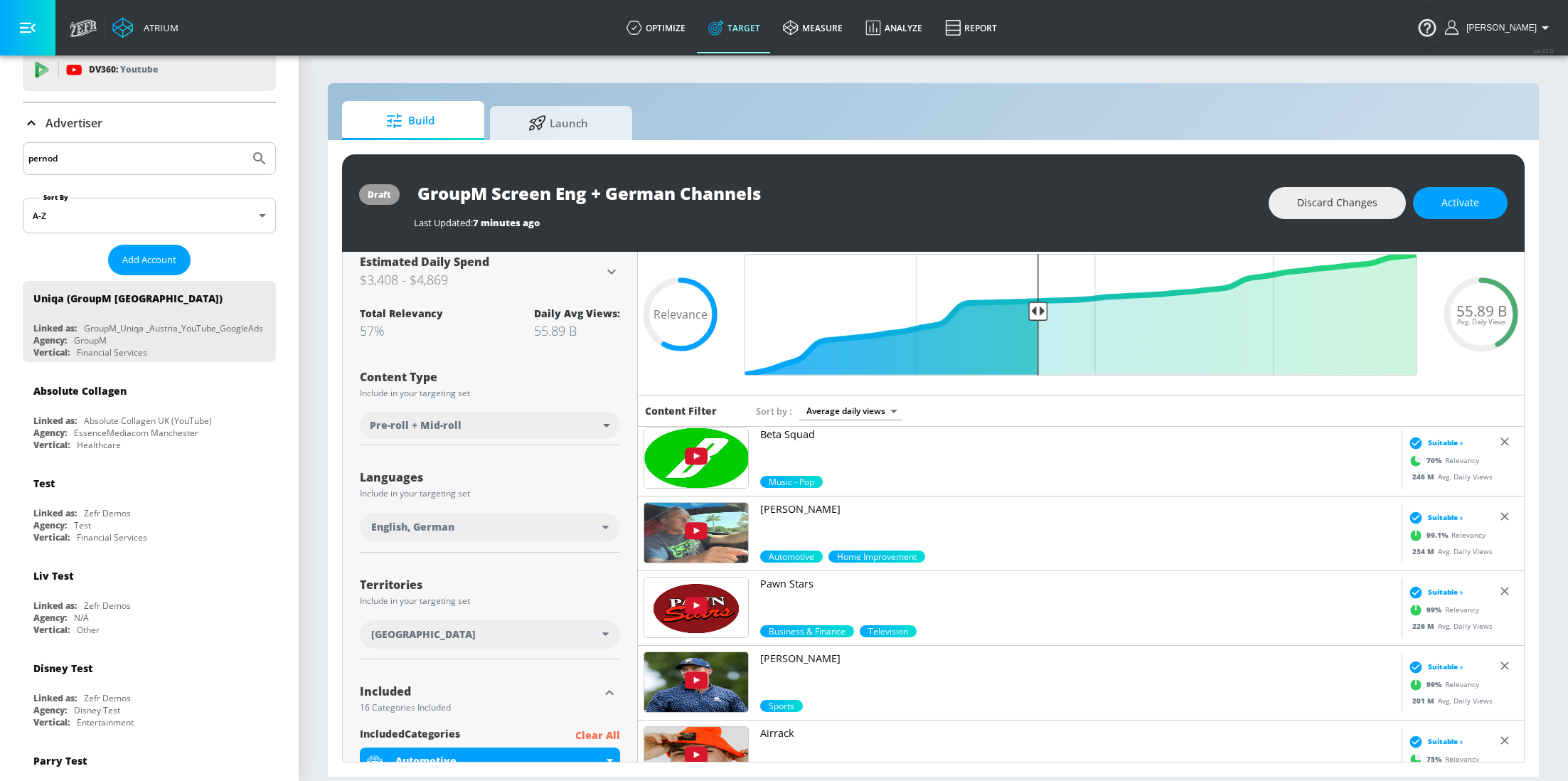
type input "pernod"
click at [244, 143] on button "Submit Search" at bounding box center [259, 158] width 31 height 31
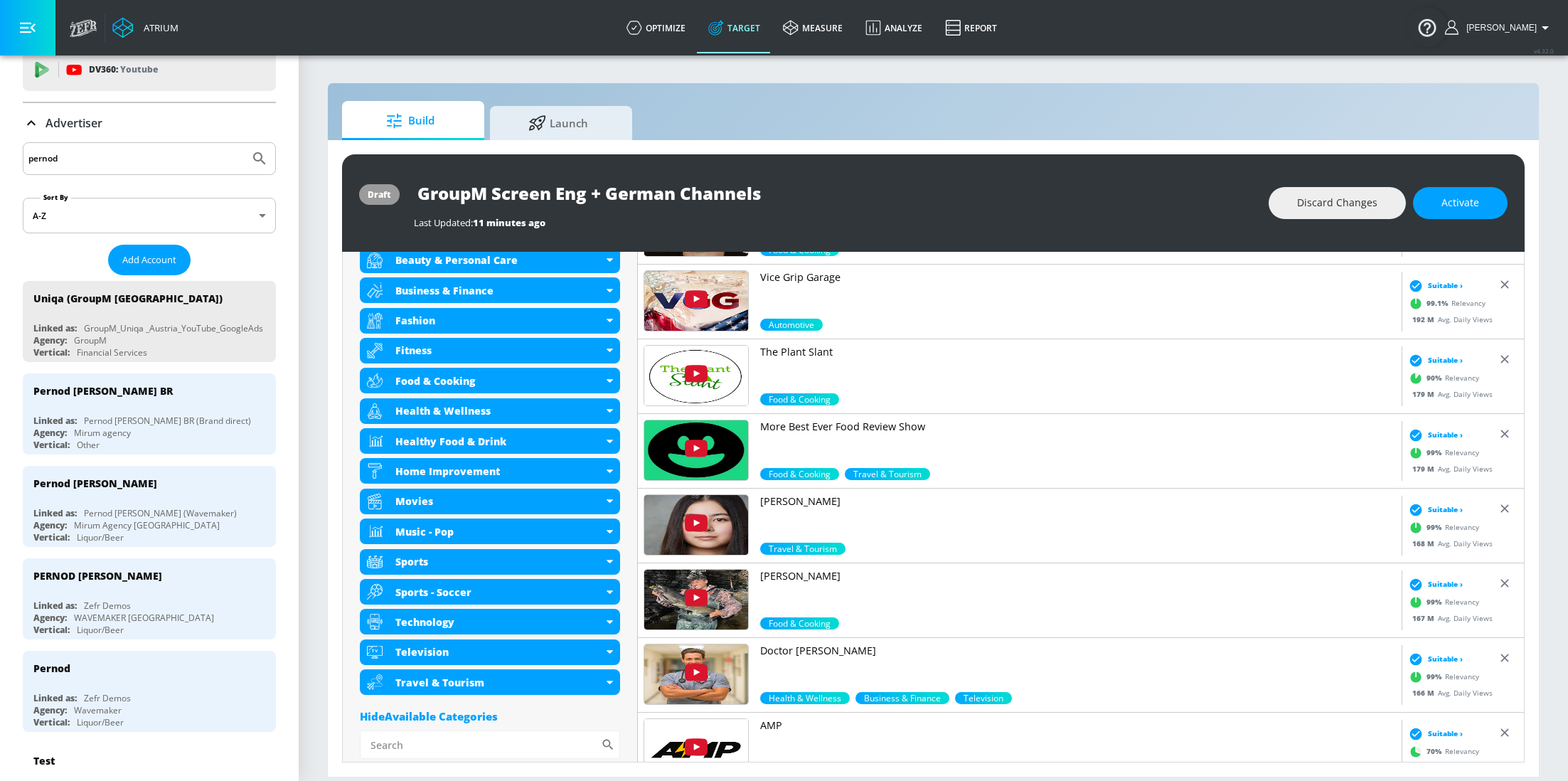
scroll to position [602, 0]
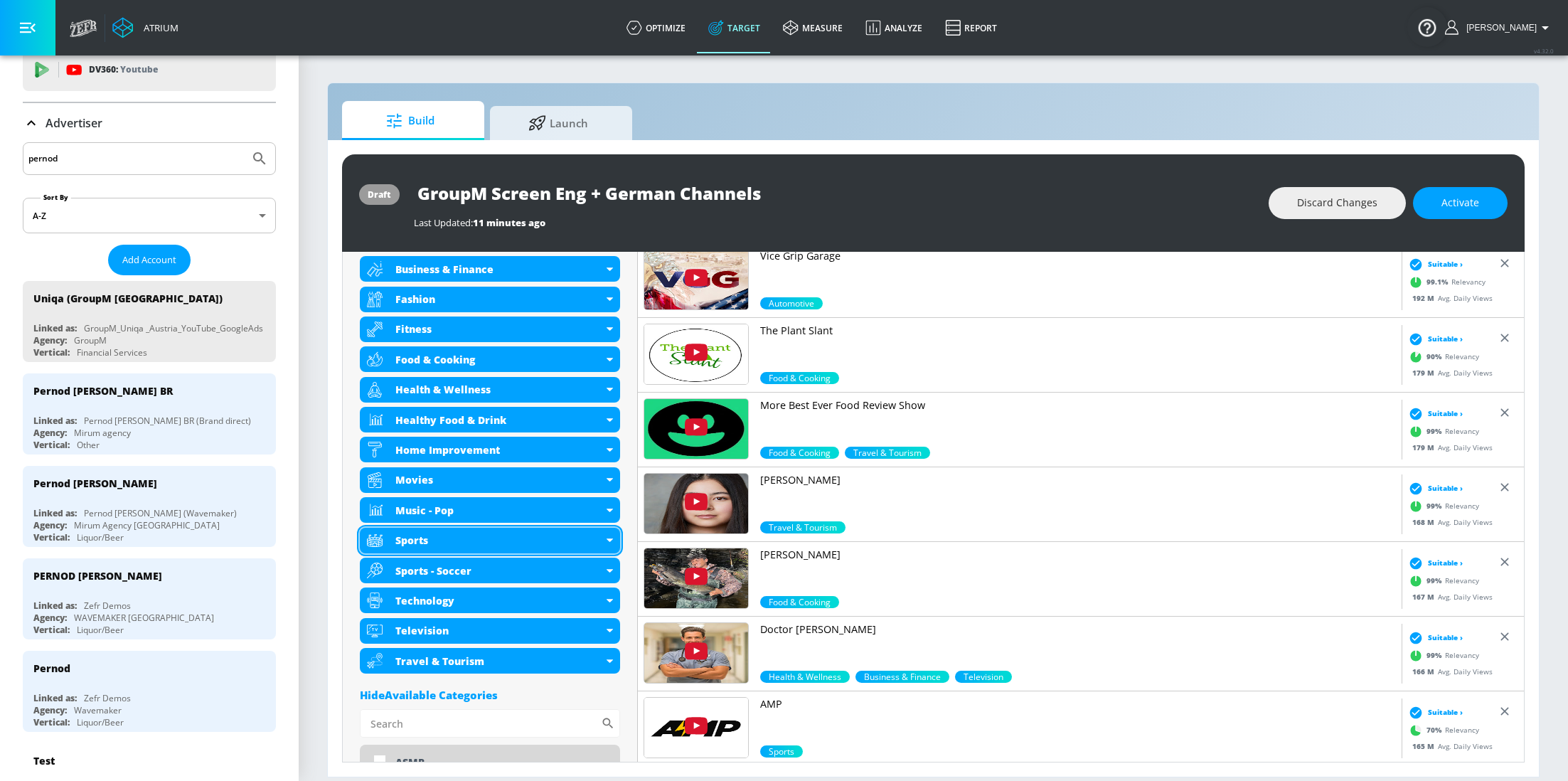
click at [616, 544] on div "Sports" at bounding box center [490, 540] width 261 height 25
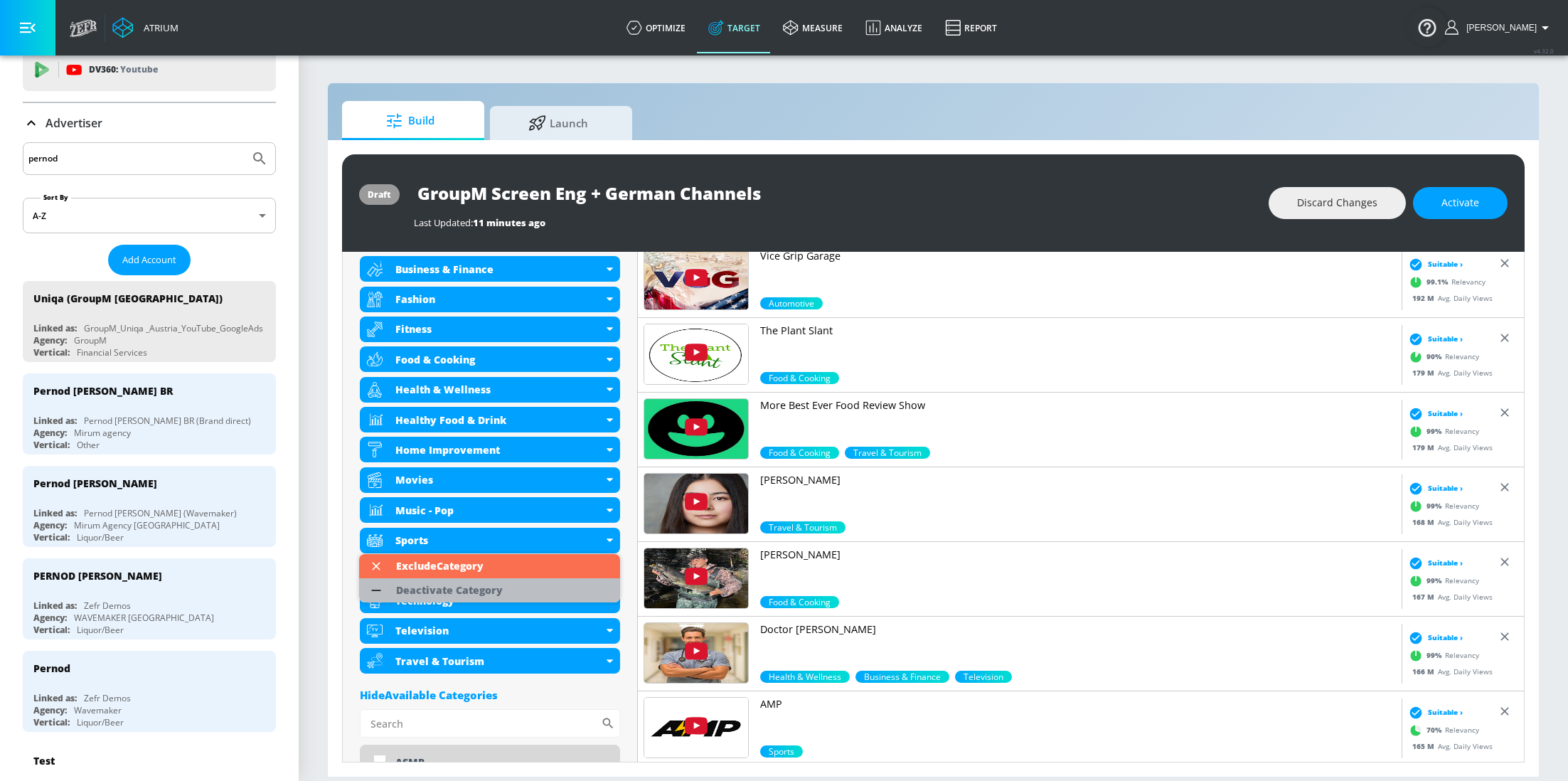
click at [486, 593] on div "Deactivate Category" at bounding box center [449, 590] width 107 height 10
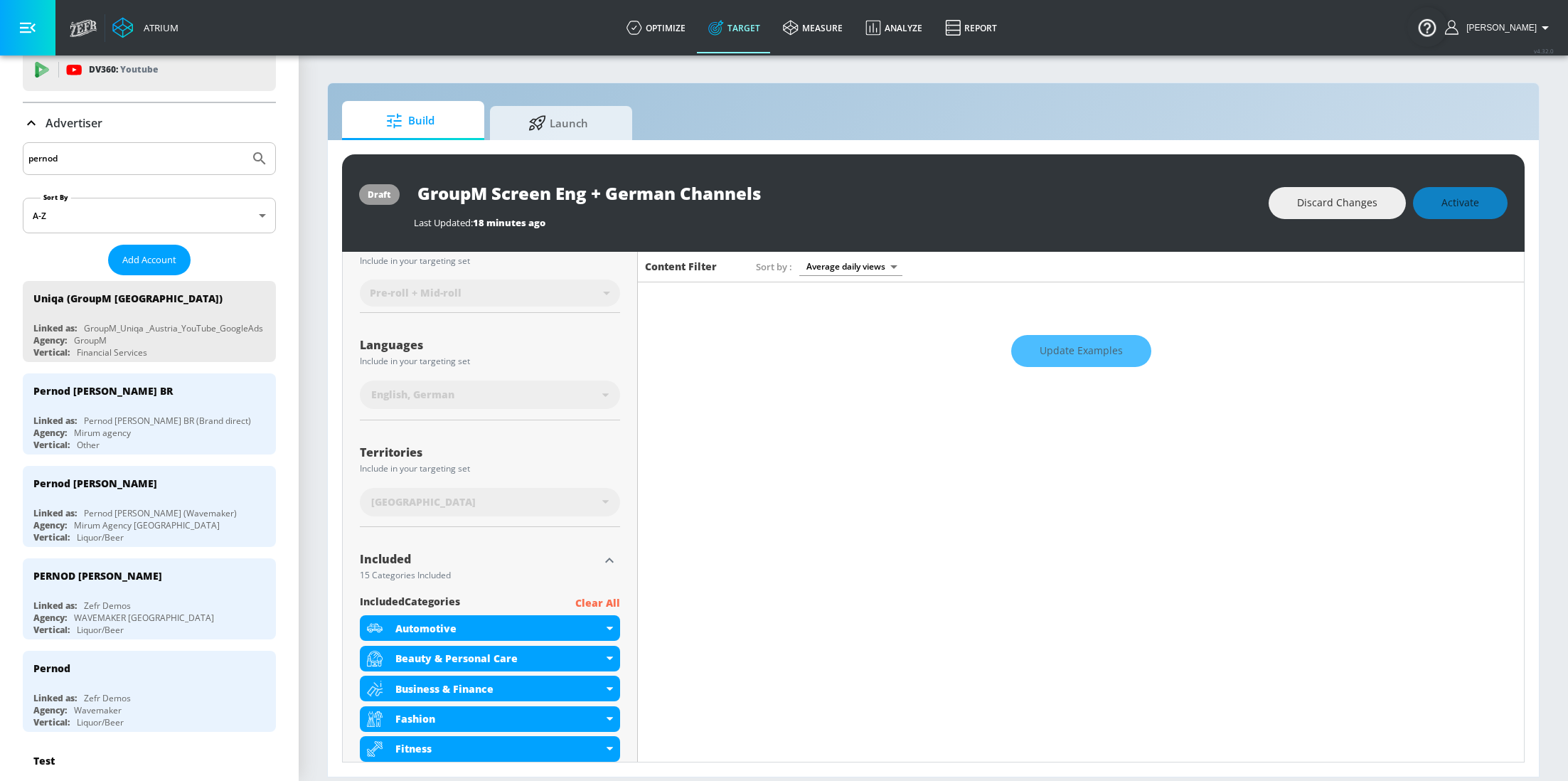
scroll to position [0, 0]
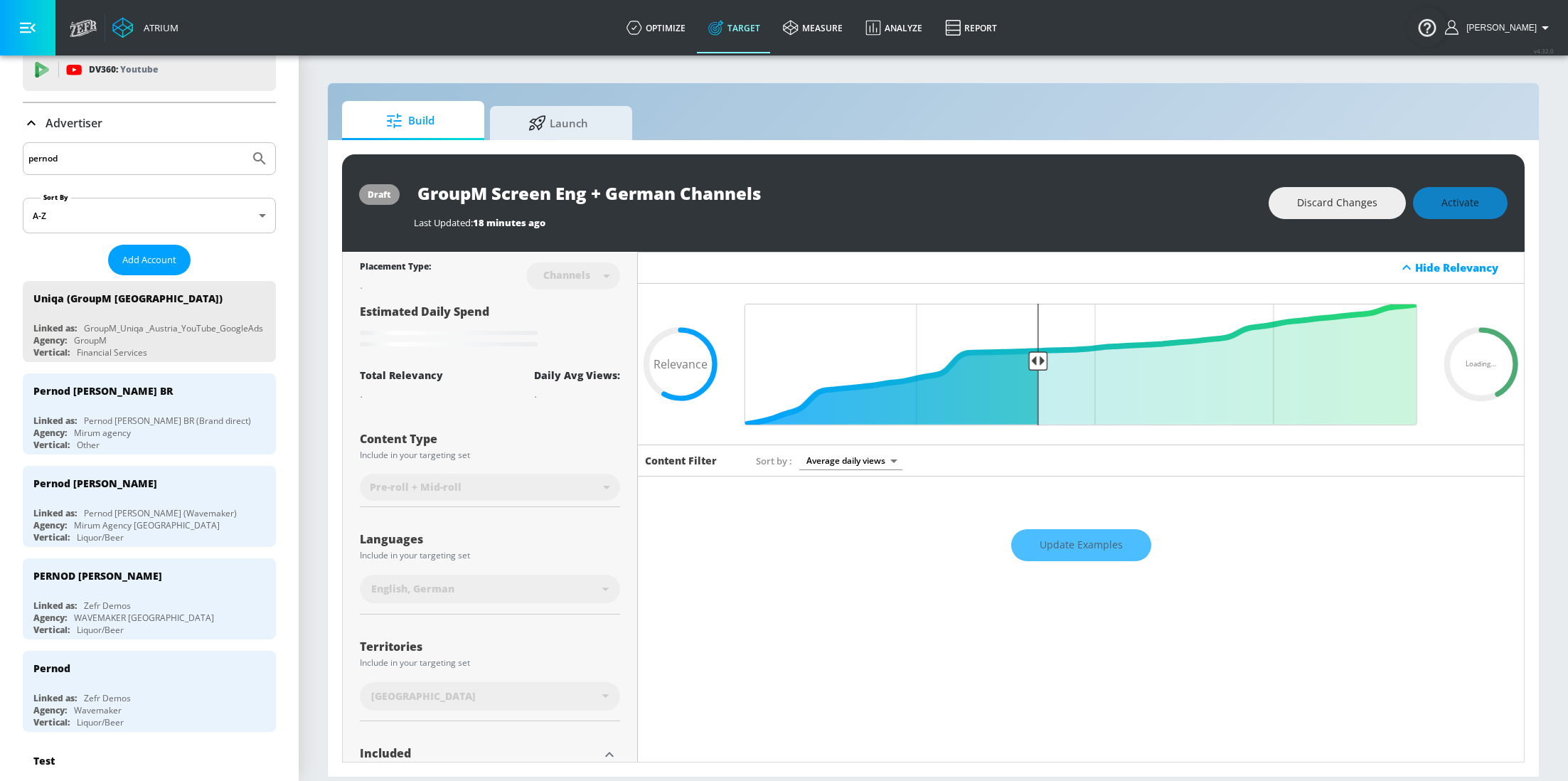
click at [1070, 551] on div "Update Examples" at bounding box center [1081, 545] width 886 height 49
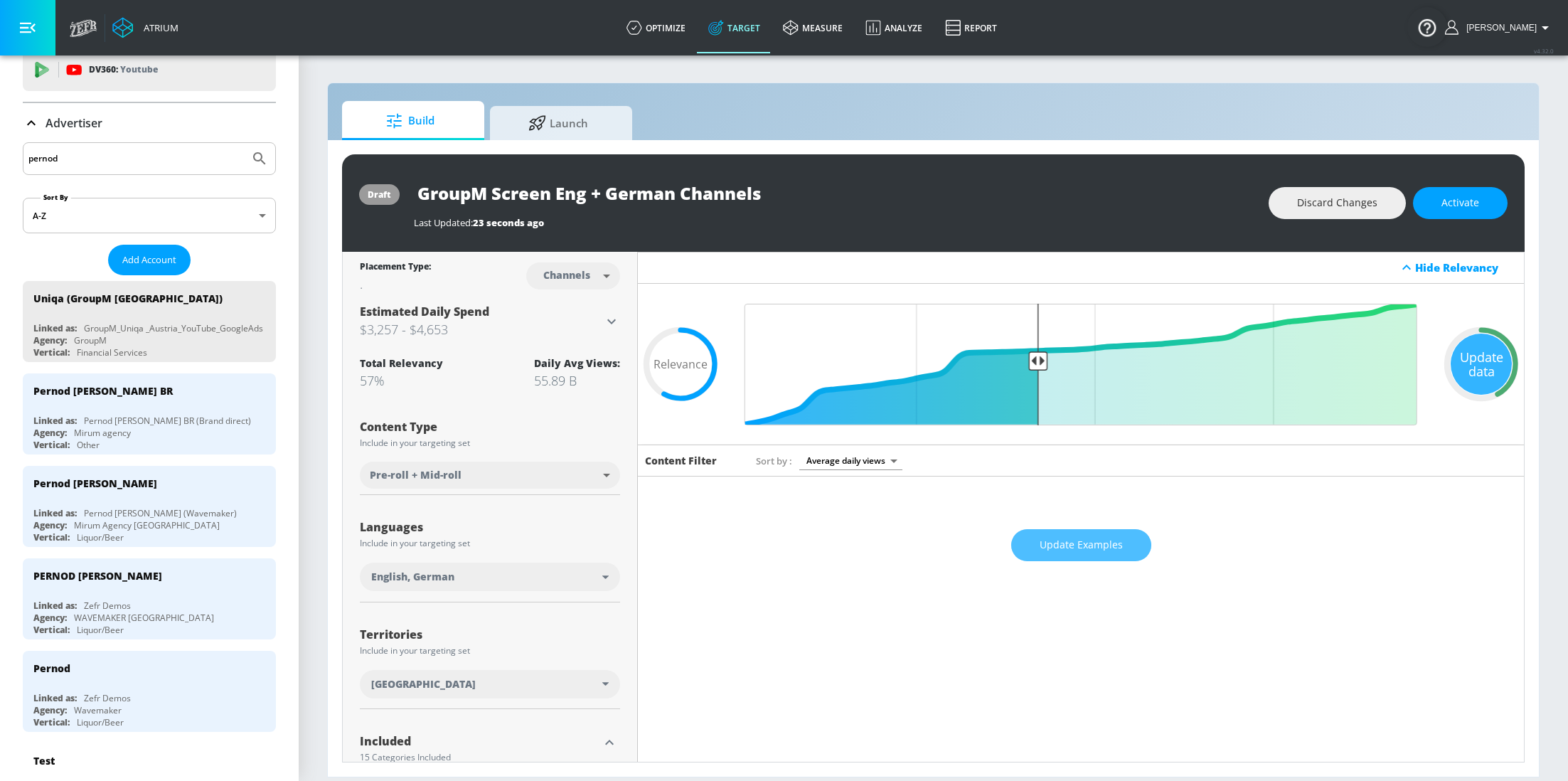
click at [1070, 551] on span "Update Examples" at bounding box center [1081, 546] width 84 height 18
